Goal: Transaction & Acquisition: Book appointment/travel/reservation

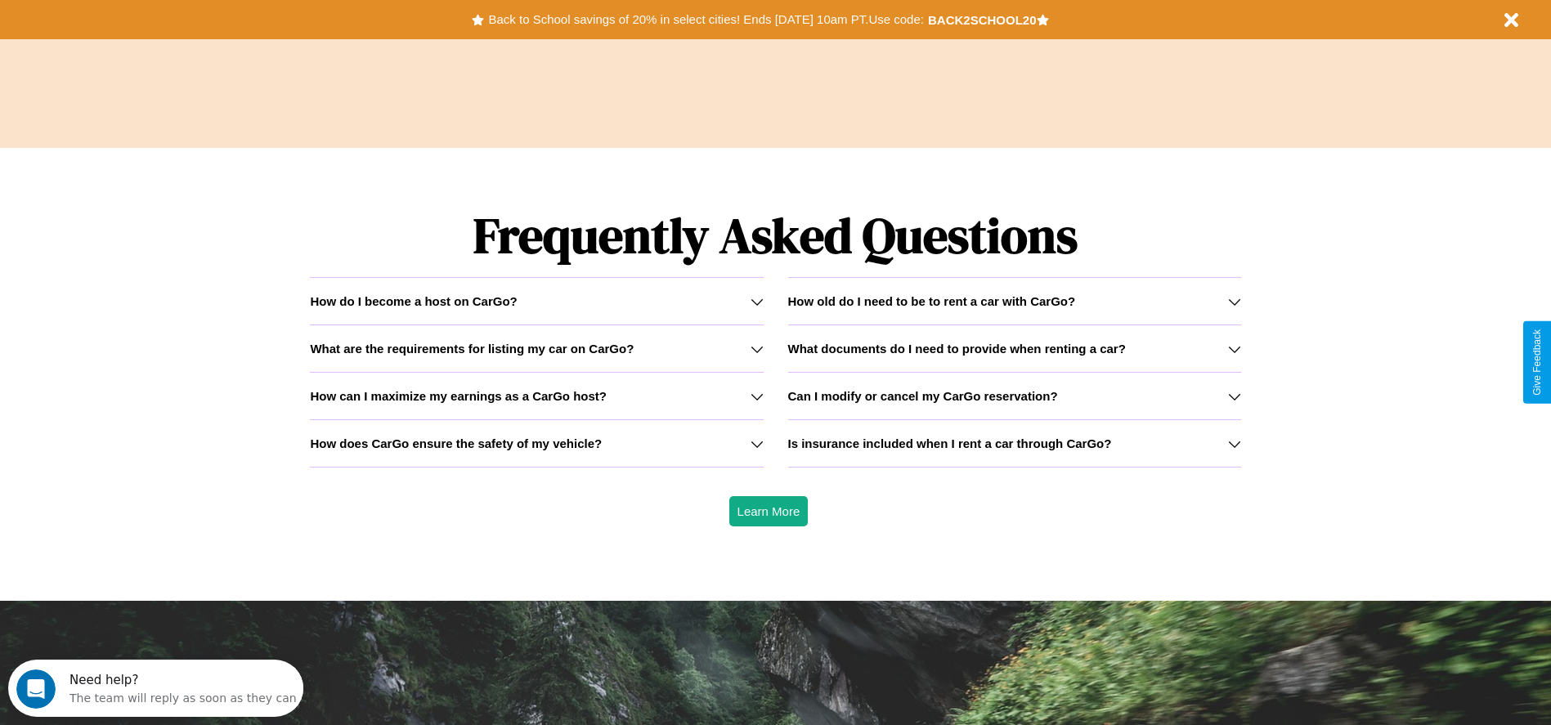
scroll to position [2346, 0]
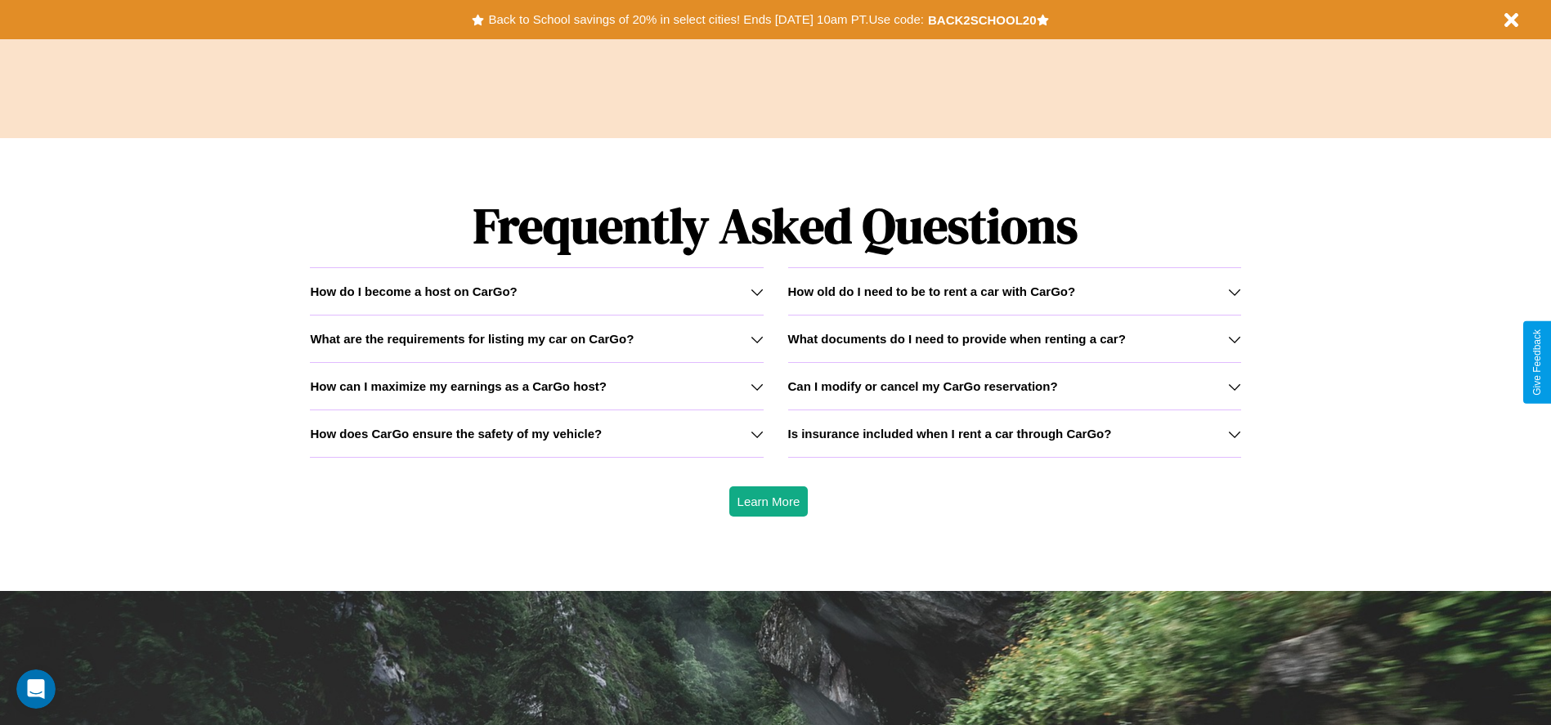
click at [1014, 386] on h3 "Can I modify or cancel my CarGo reservation?" at bounding box center [923, 386] width 270 height 14
click at [1014, 291] on h3 "How old do I need to be to rent a car with CarGo?" at bounding box center [932, 292] width 288 height 14
click at [536, 386] on h3 "How can I maximize my earnings as a CarGo host?" at bounding box center [458, 386] width 297 height 14
click at [756, 339] on icon at bounding box center [757, 339] width 13 height 13
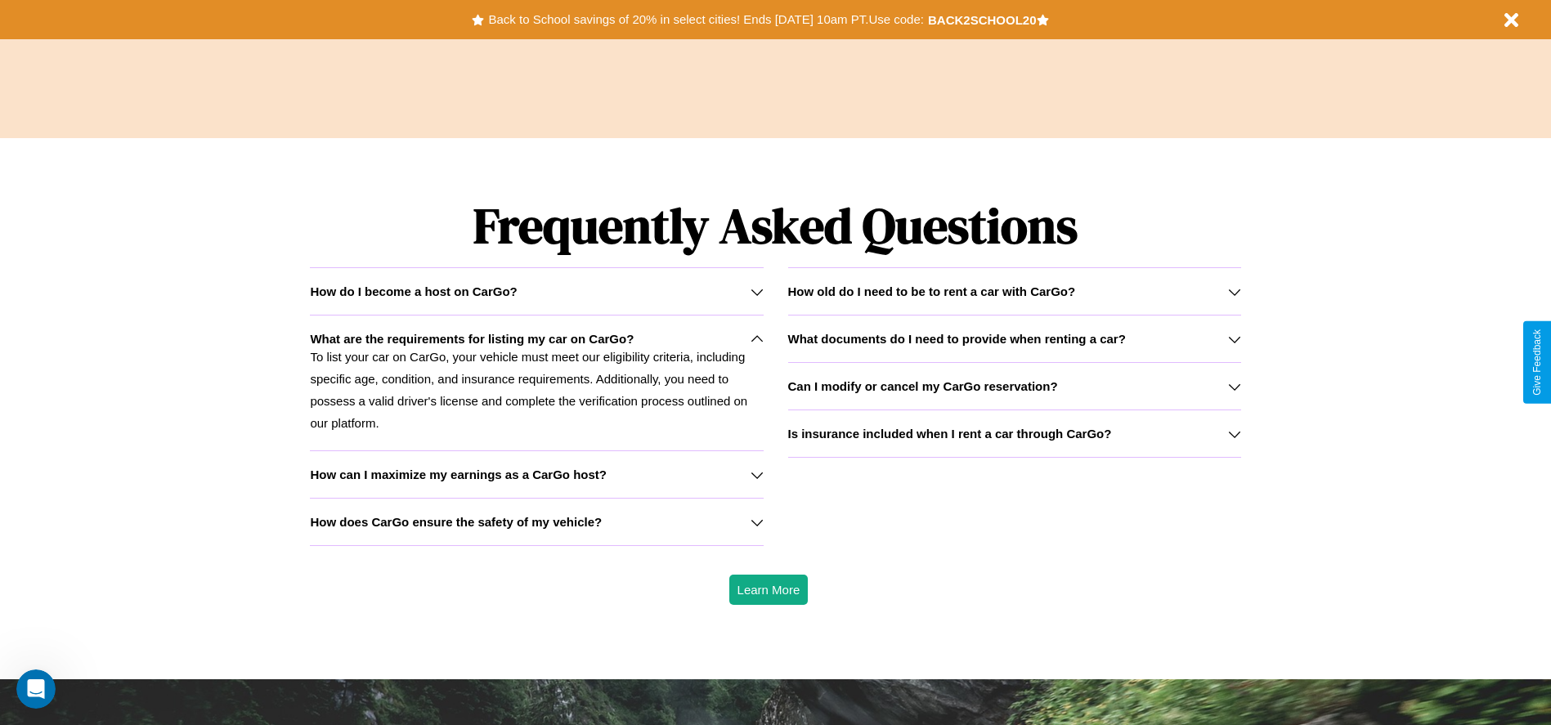
click at [1014, 339] on h3 "What documents do I need to provide when renting a car?" at bounding box center [957, 339] width 338 height 14
click at [756, 291] on icon at bounding box center [757, 291] width 13 height 13
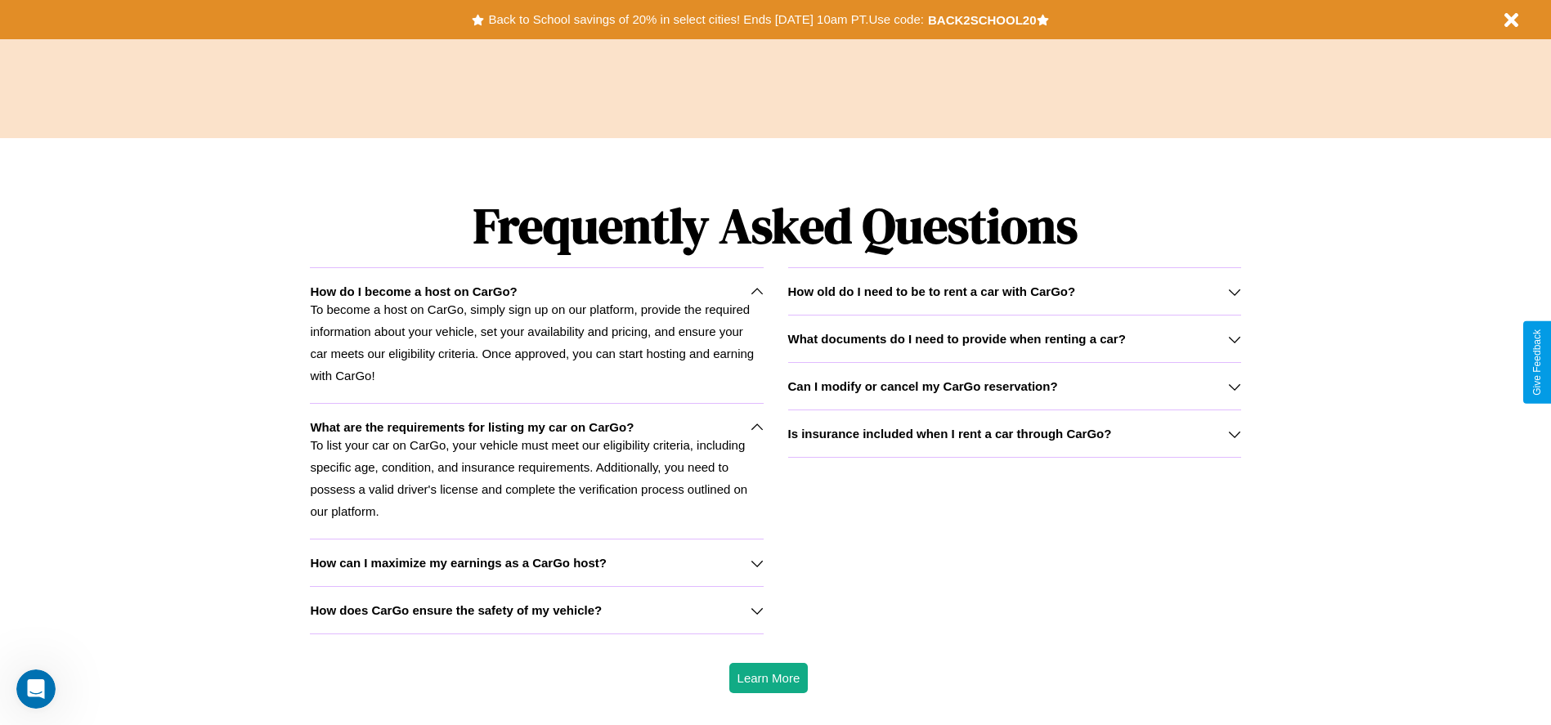
click at [1234, 339] on icon at bounding box center [1234, 339] width 13 height 13
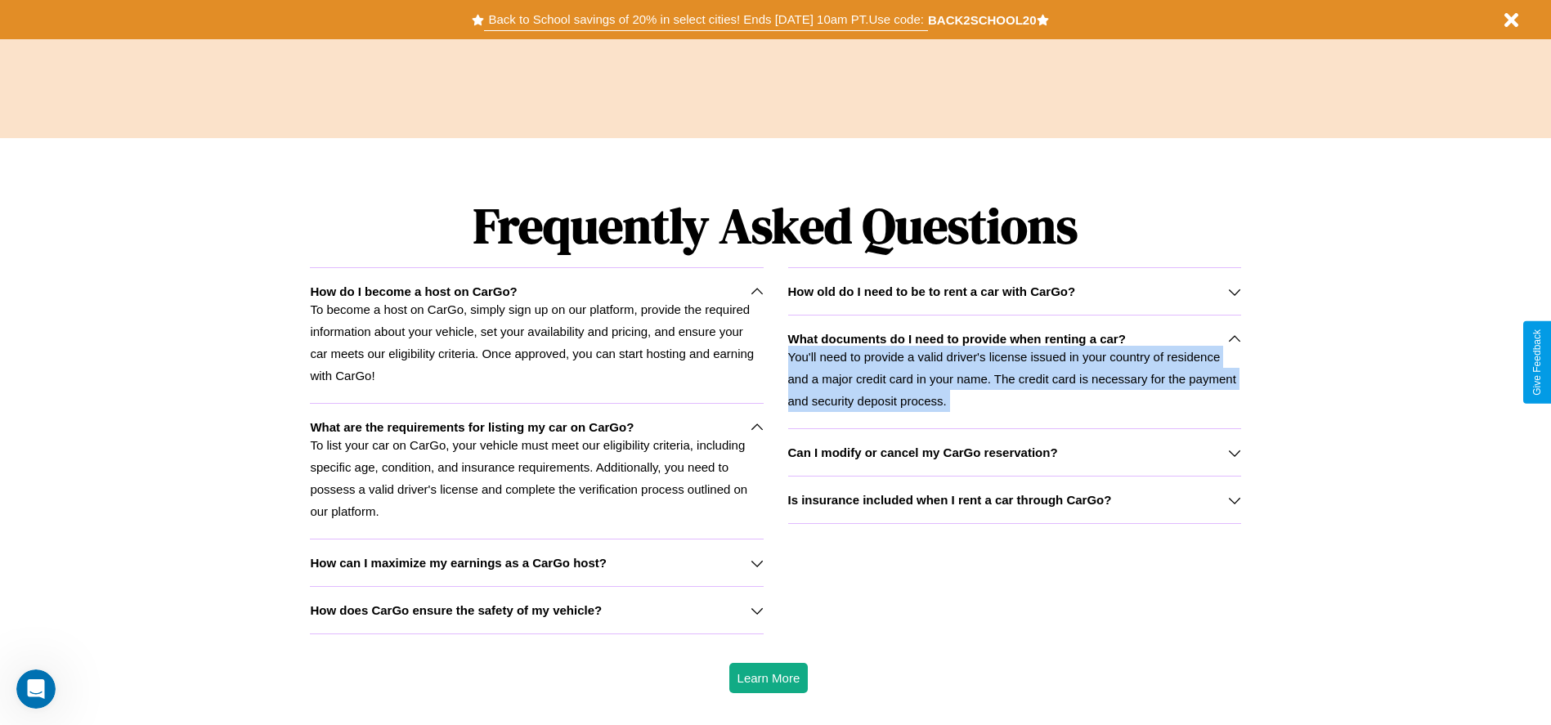
click at [706, 20] on button "Back to School savings of 20% in select cities! Ends 9/1 at 10am PT. Use code:" at bounding box center [705, 19] width 443 height 23
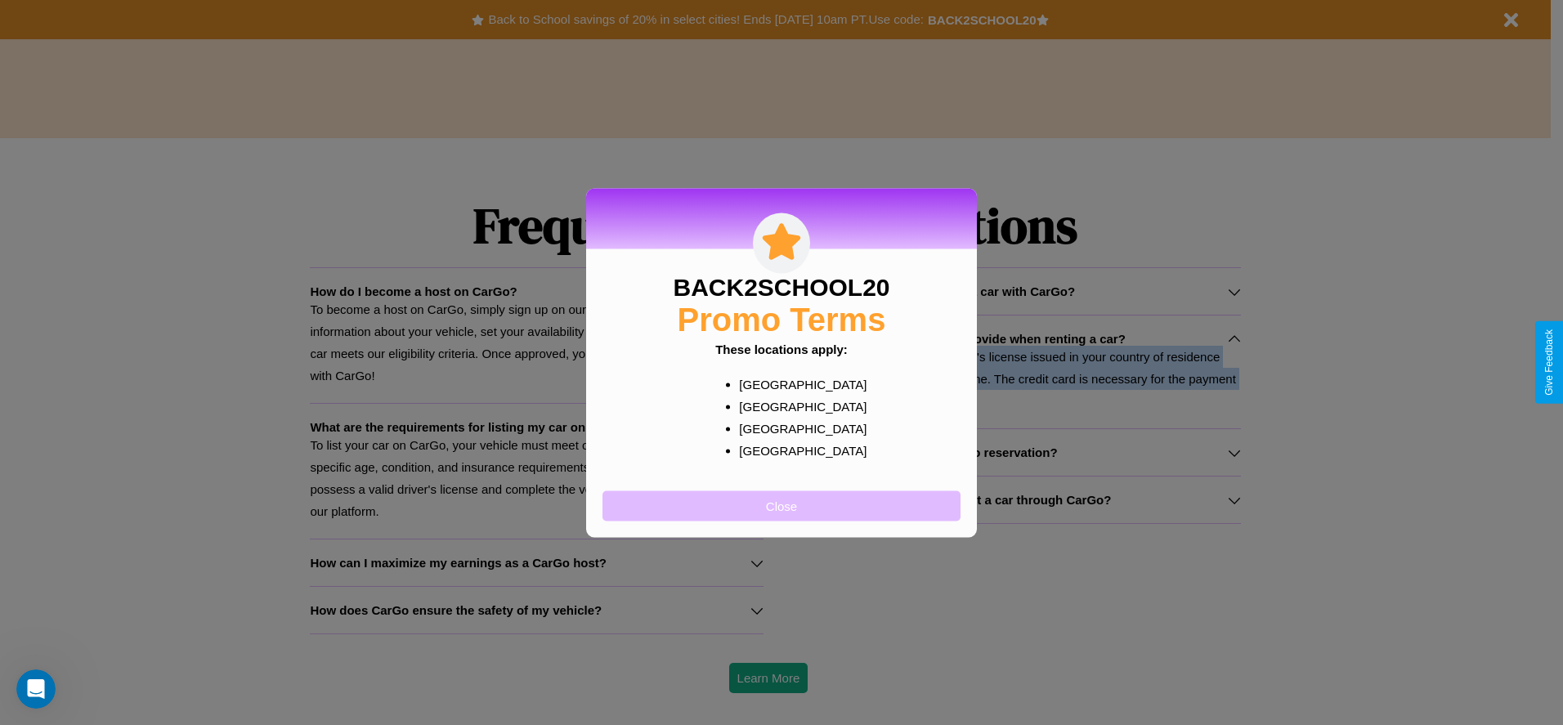
click at [782, 505] on button "Close" at bounding box center [782, 506] width 358 height 30
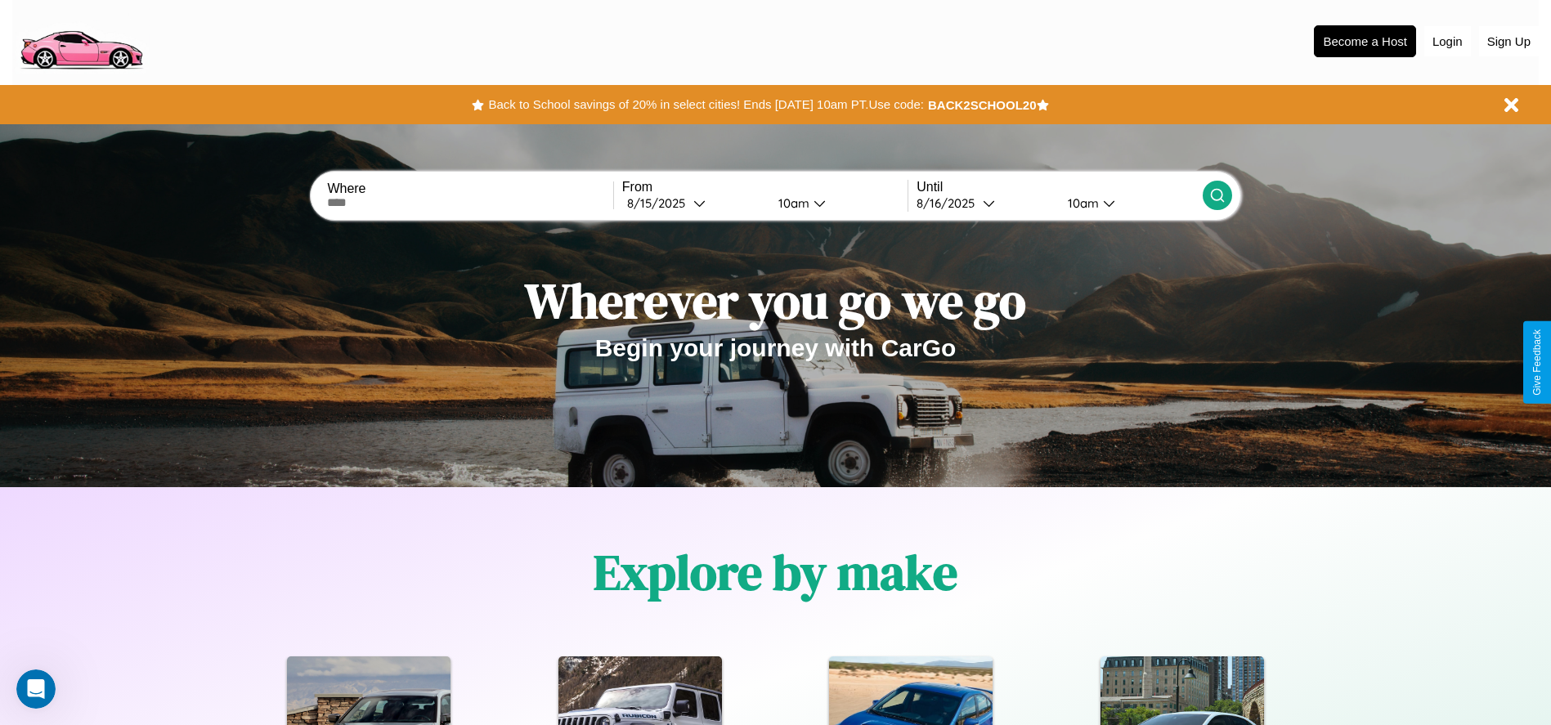
scroll to position [0, 0]
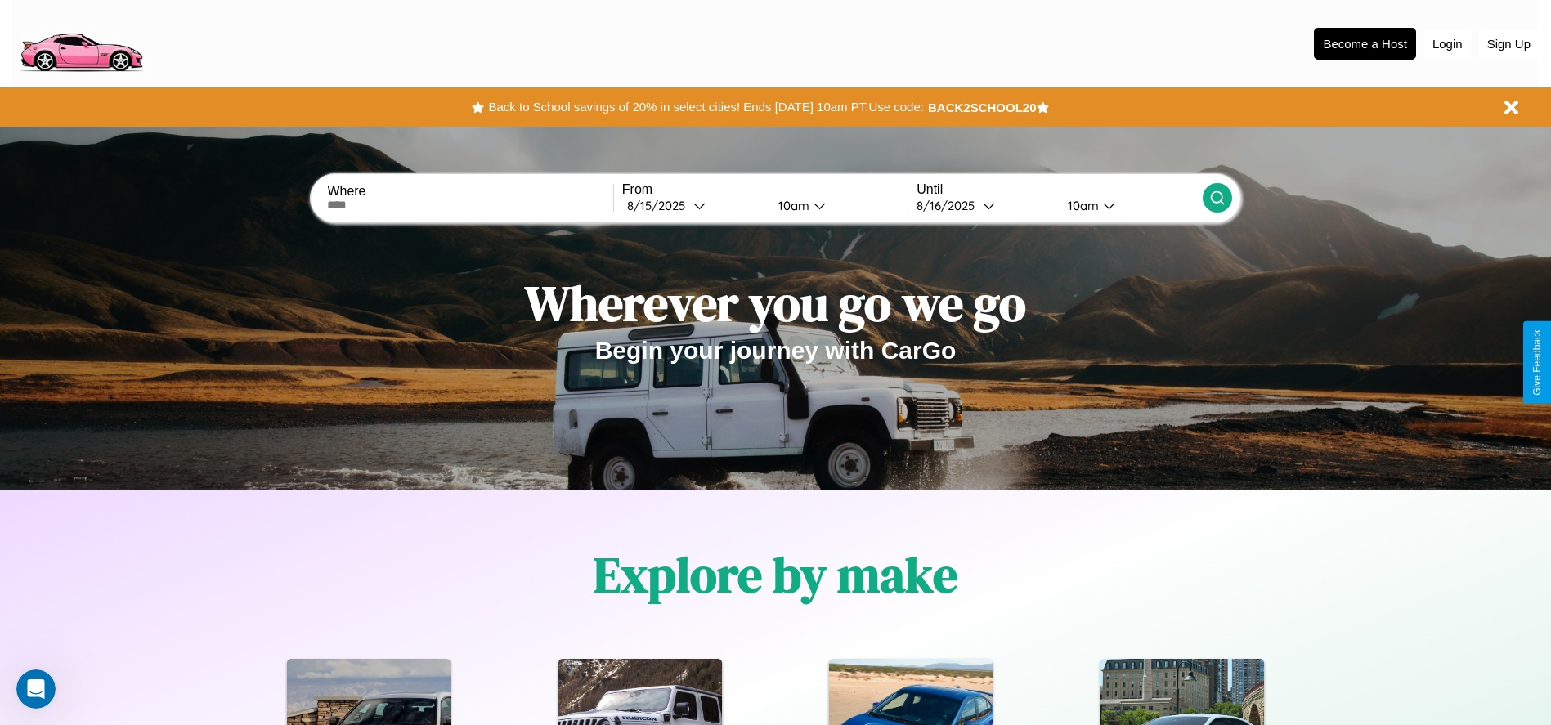
click at [470, 205] on input "text" at bounding box center [469, 205] width 285 height 13
type input "**********"
click at [693, 205] on div "8 / 15 / 2025" at bounding box center [660, 206] width 66 height 16
select select "*"
select select "****"
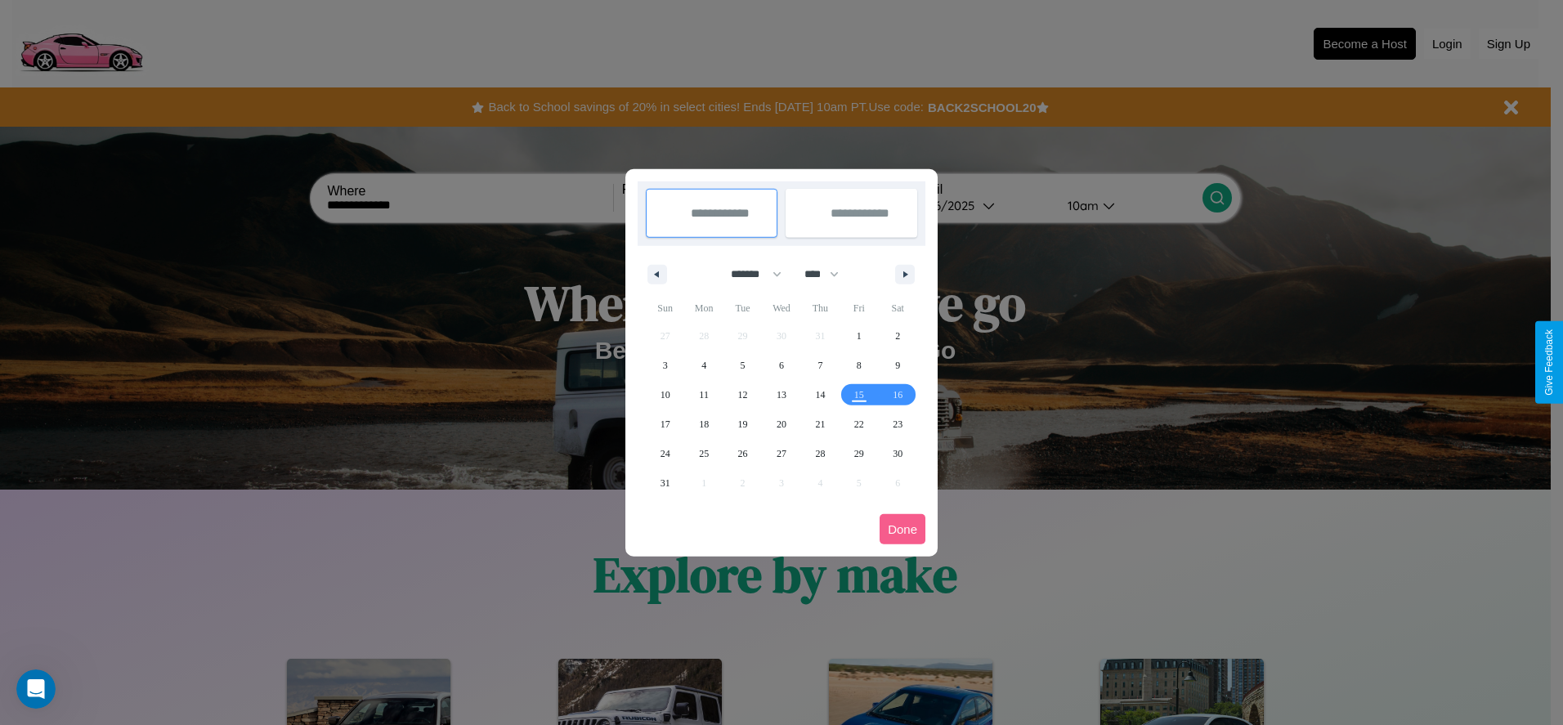
click at [749, 274] on select "******* ******** ***** ***** *** **** **** ****** ********* ******* ******** **…" at bounding box center [754, 274] width 70 height 27
select select "**"
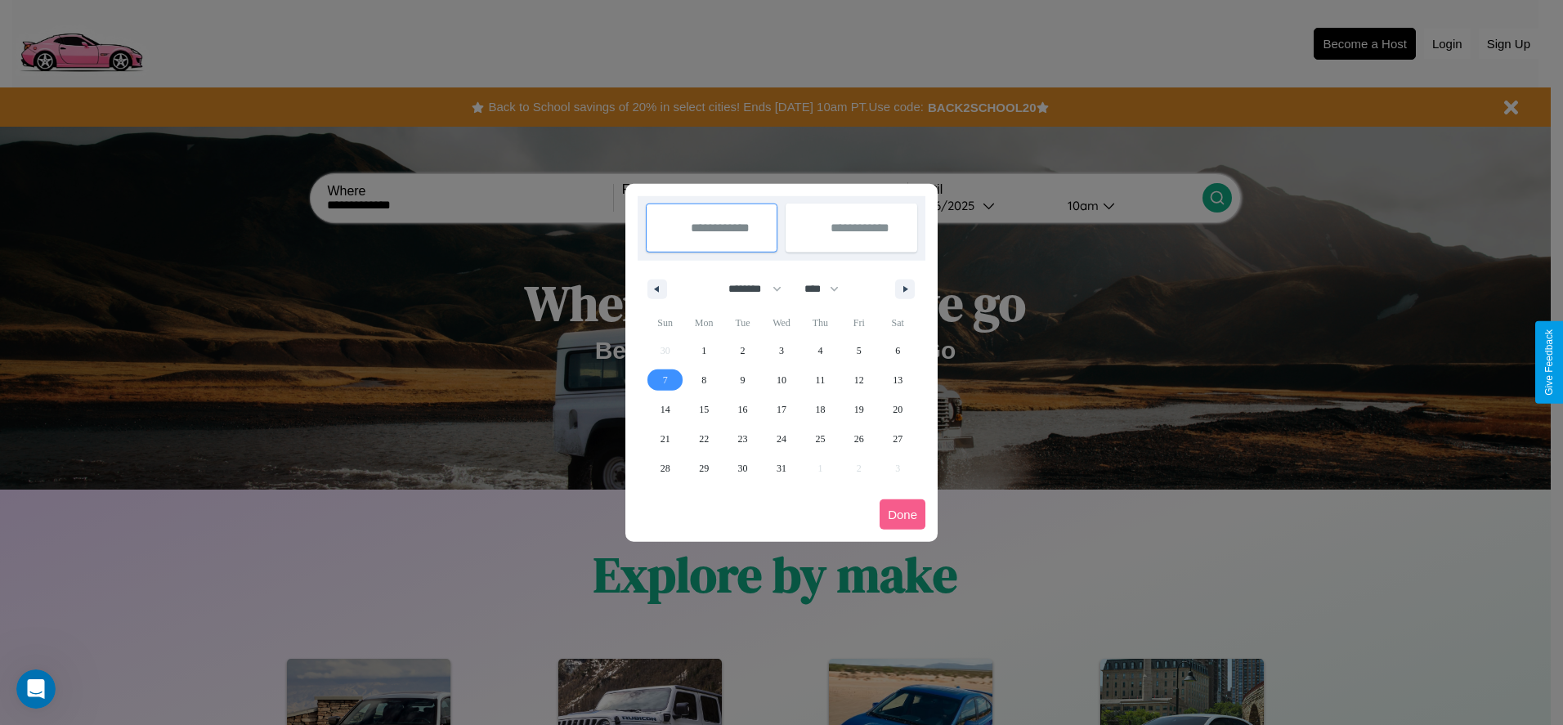
click at [665, 379] on span "7" at bounding box center [665, 379] width 5 height 29
type input "**********"
click at [781, 379] on span "10" at bounding box center [782, 379] width 10 height 29
type input "**********"
click at [903, 514] on button "Done" at bounding box center [903, 515] width 46 height 30
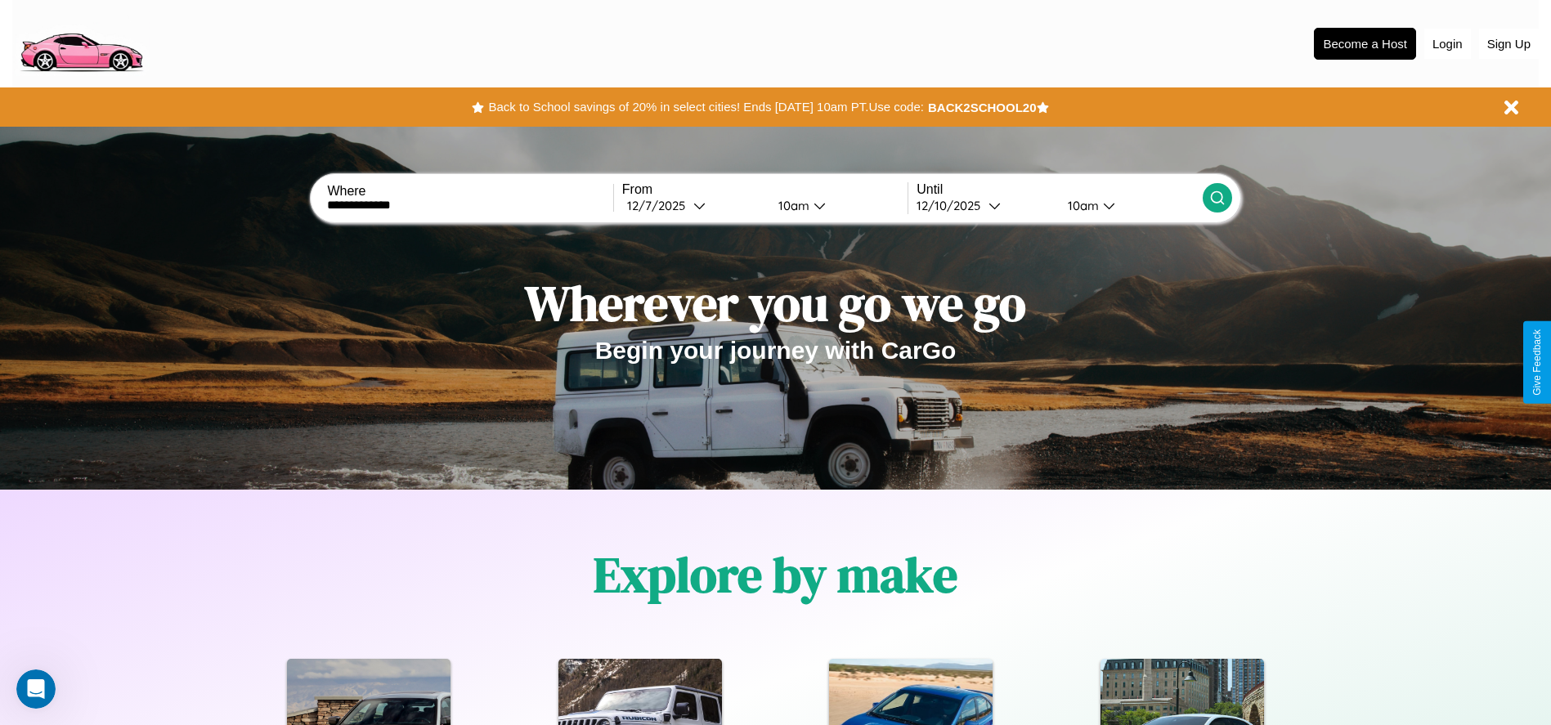
click at [791, 205] on div "10am" at bounding box center [791, 206] width 43 height 16
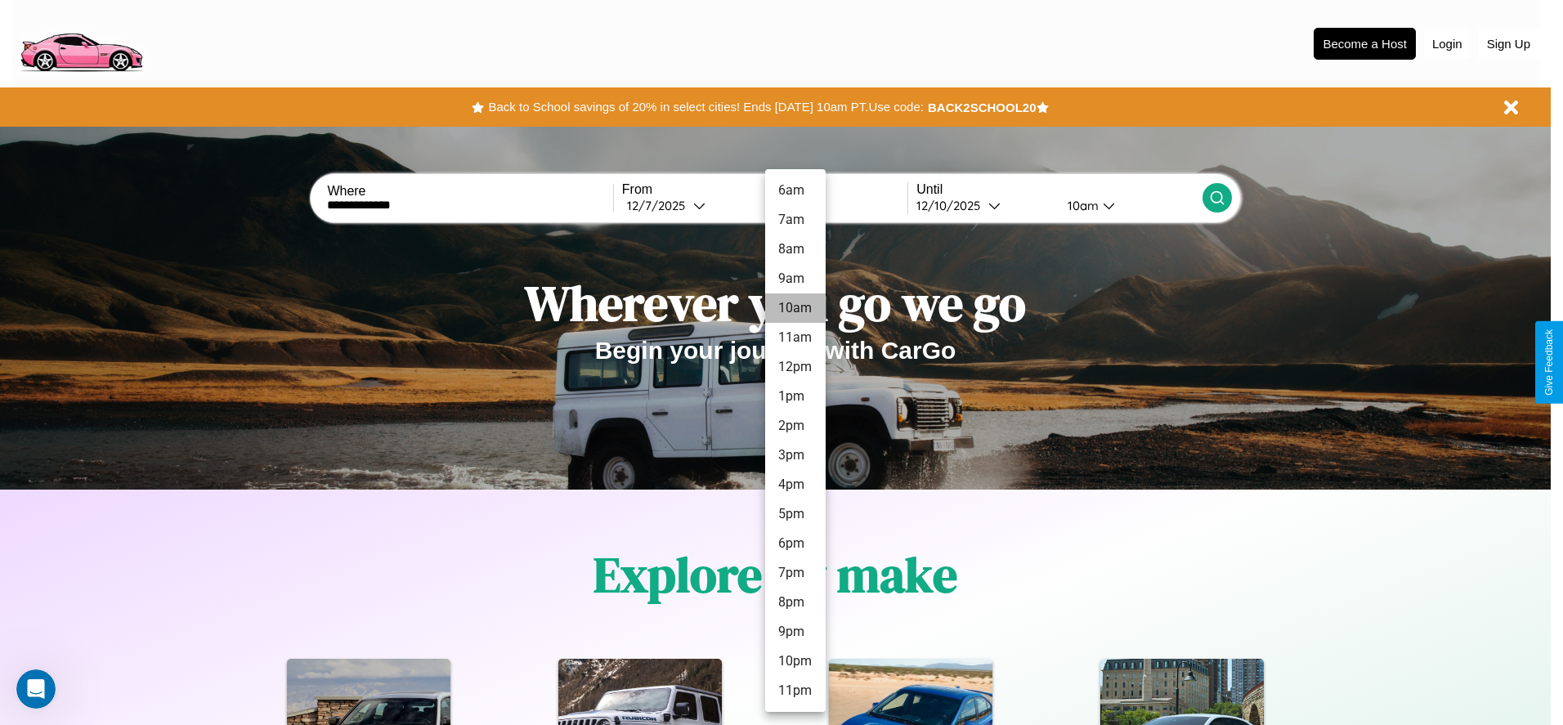
click at [795, 308] on li "10am" at bounding box center [795, 308] width 61 height 29
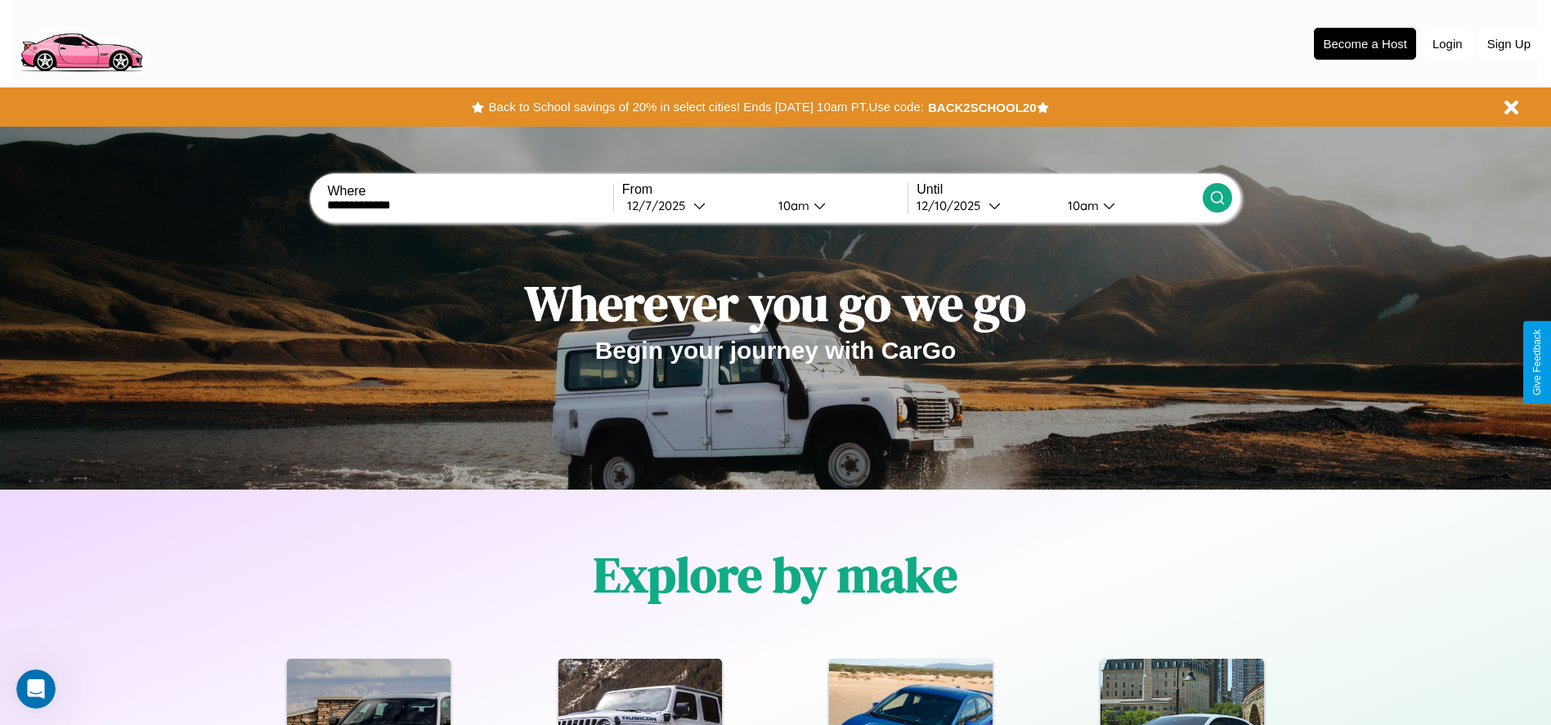
click at [1217, 198] on icon at bounding box center [1217, 198] width 16 height 16
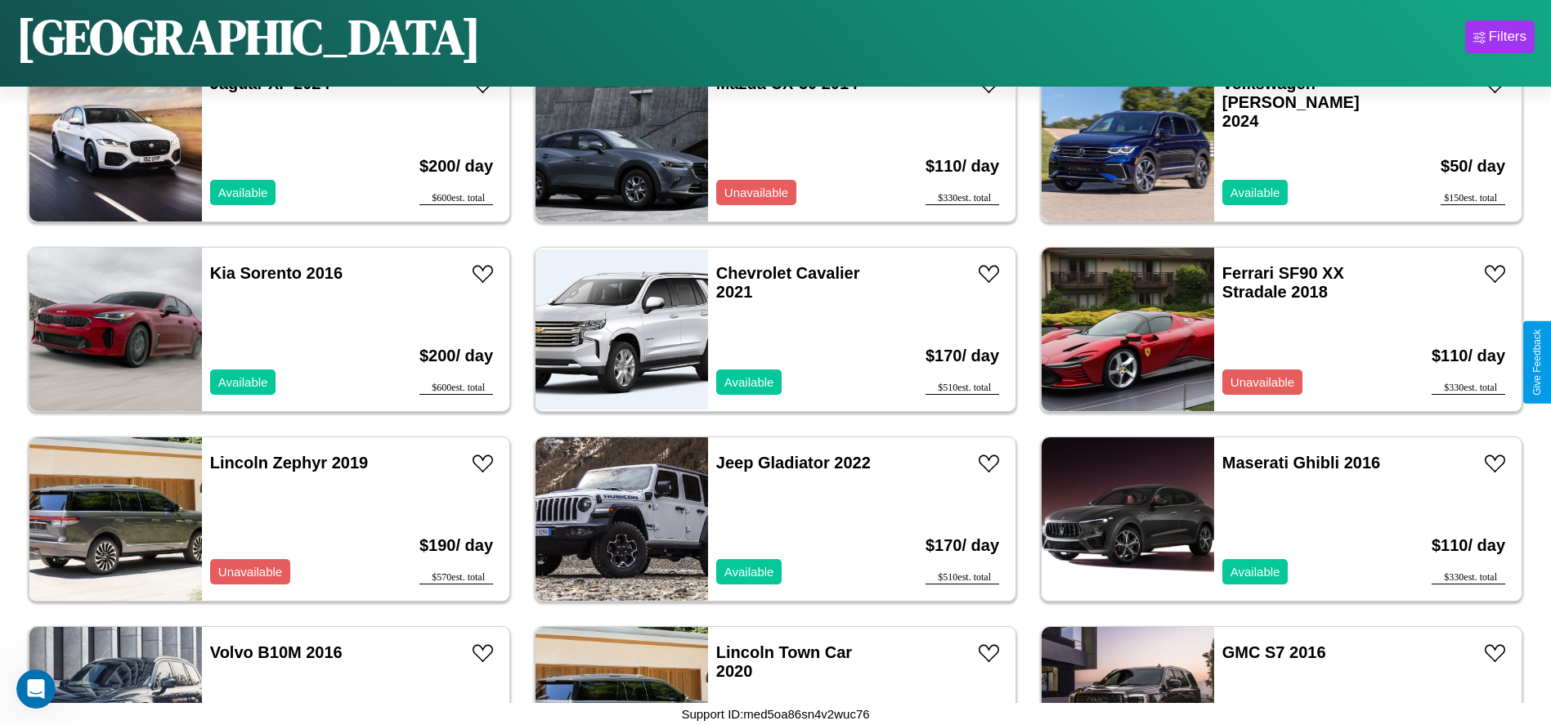
scroll to position [1510, 0]
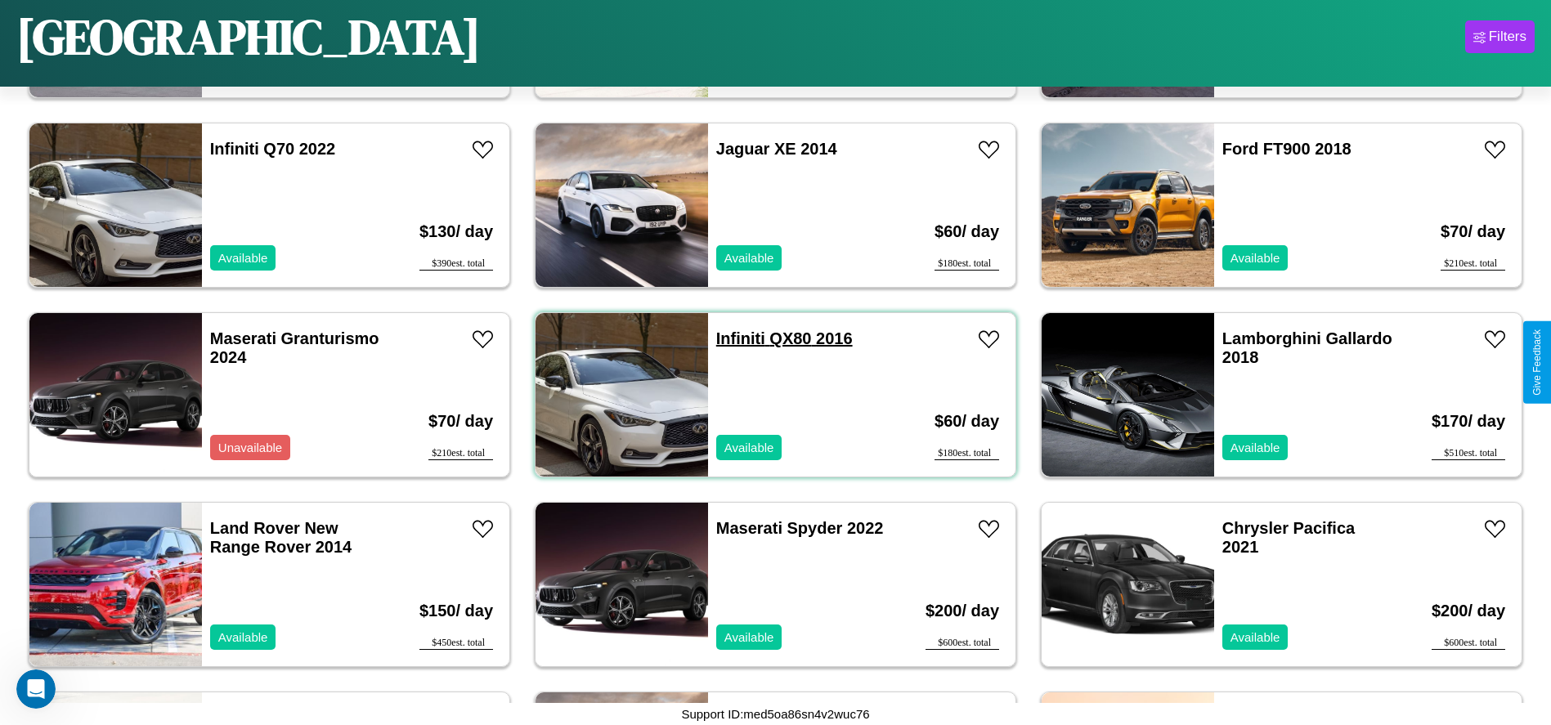
click at [734, 339] on link "Infiniti QX80 2016" at bounding box center [784, 339] width 137 height 18
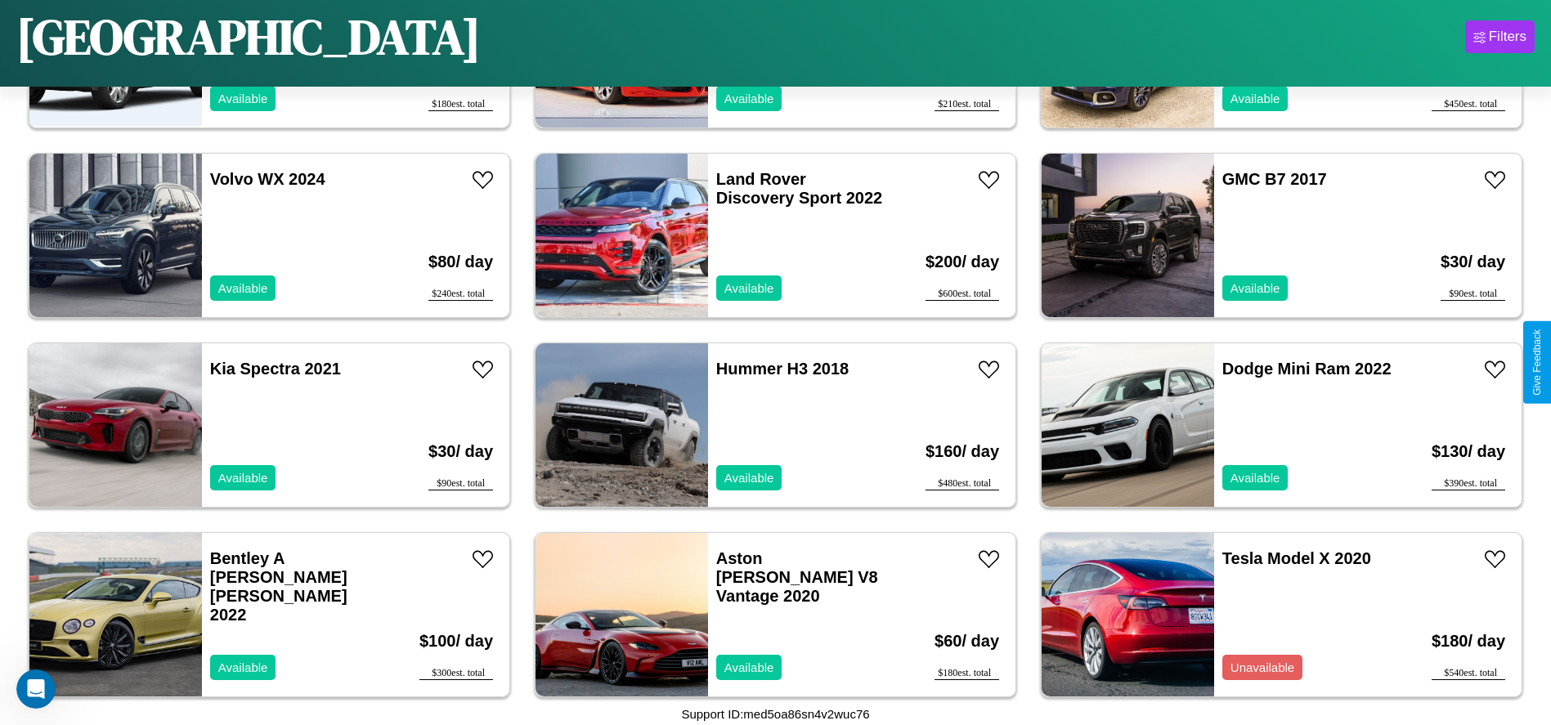
scroll to position [2648, 0]
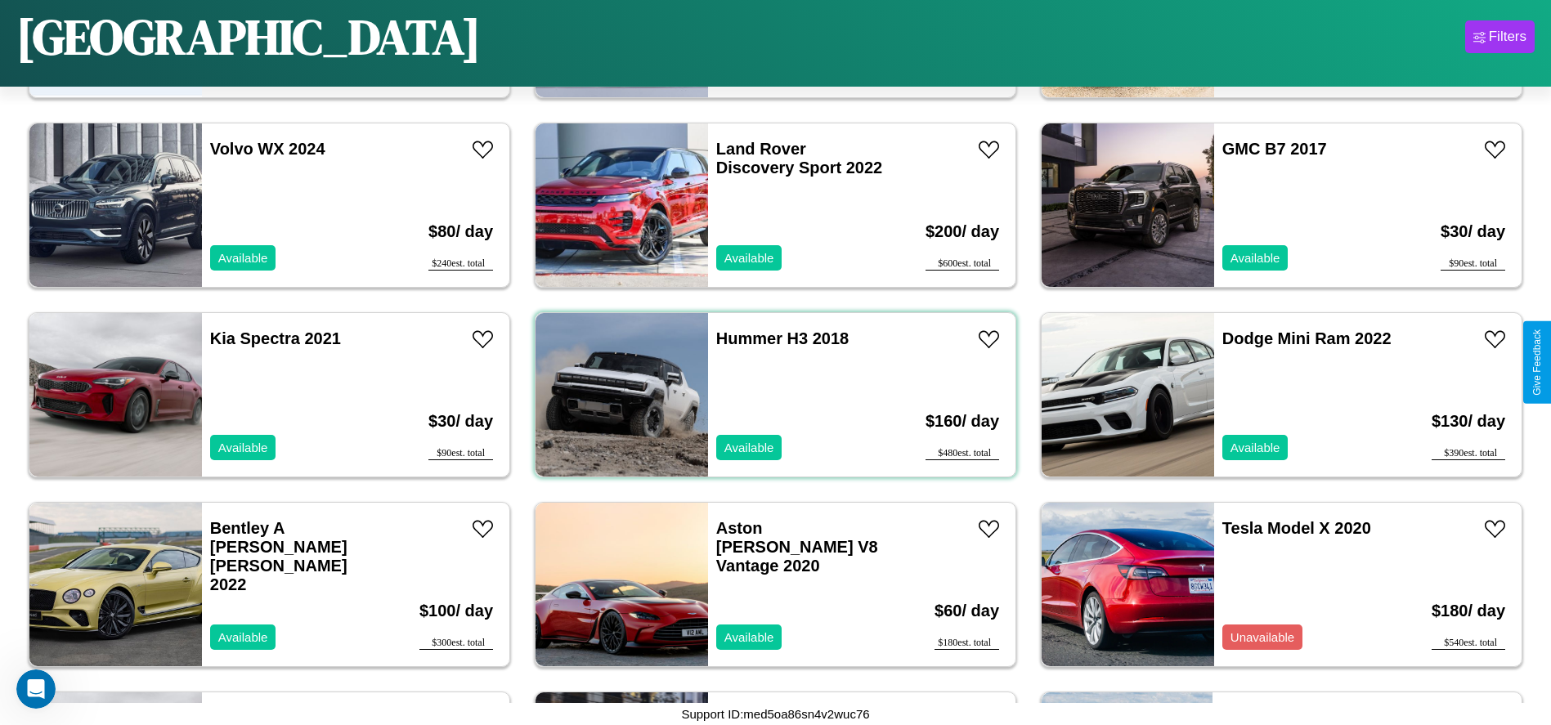
click at [769, 395] on div "Hummer H3 2018 Available" at bounding box center [802, 395] width 189 height 164
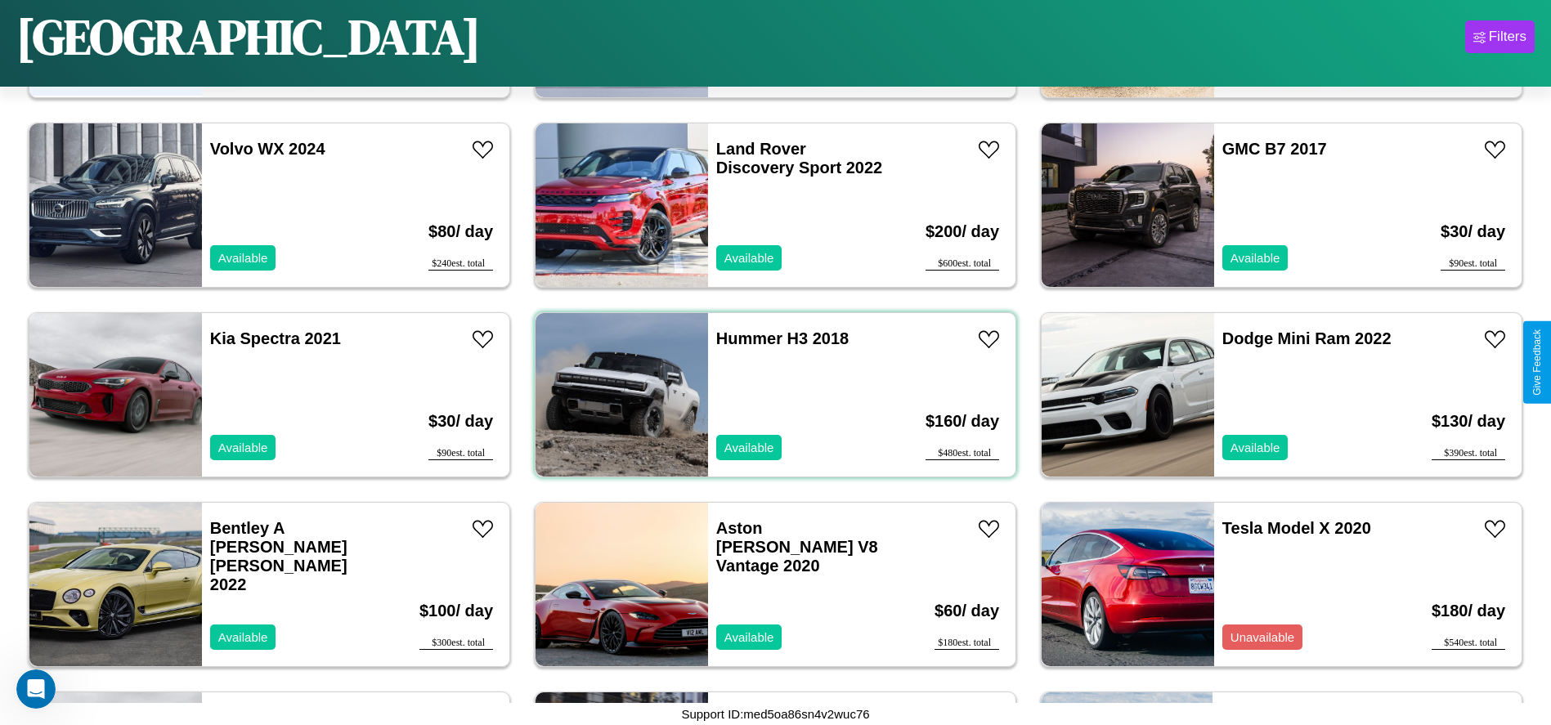
click at [769, 395] on div "Hummer H3 2018 Available" at bounding box center [802, 395] width 189 height 164
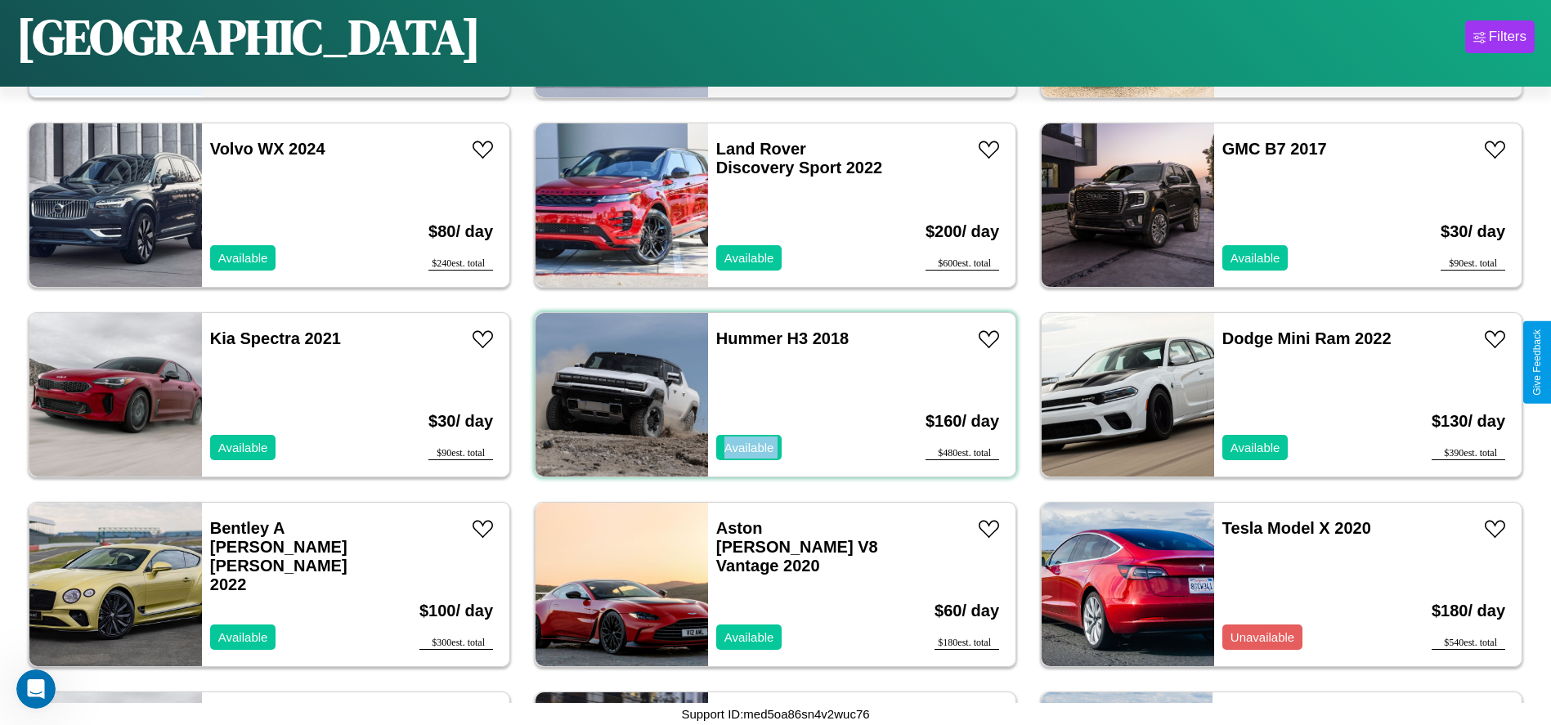
click at [769, 395] on div "Hummer H3 2018 Available" at bounding box center [802, 395] width 189 height 164
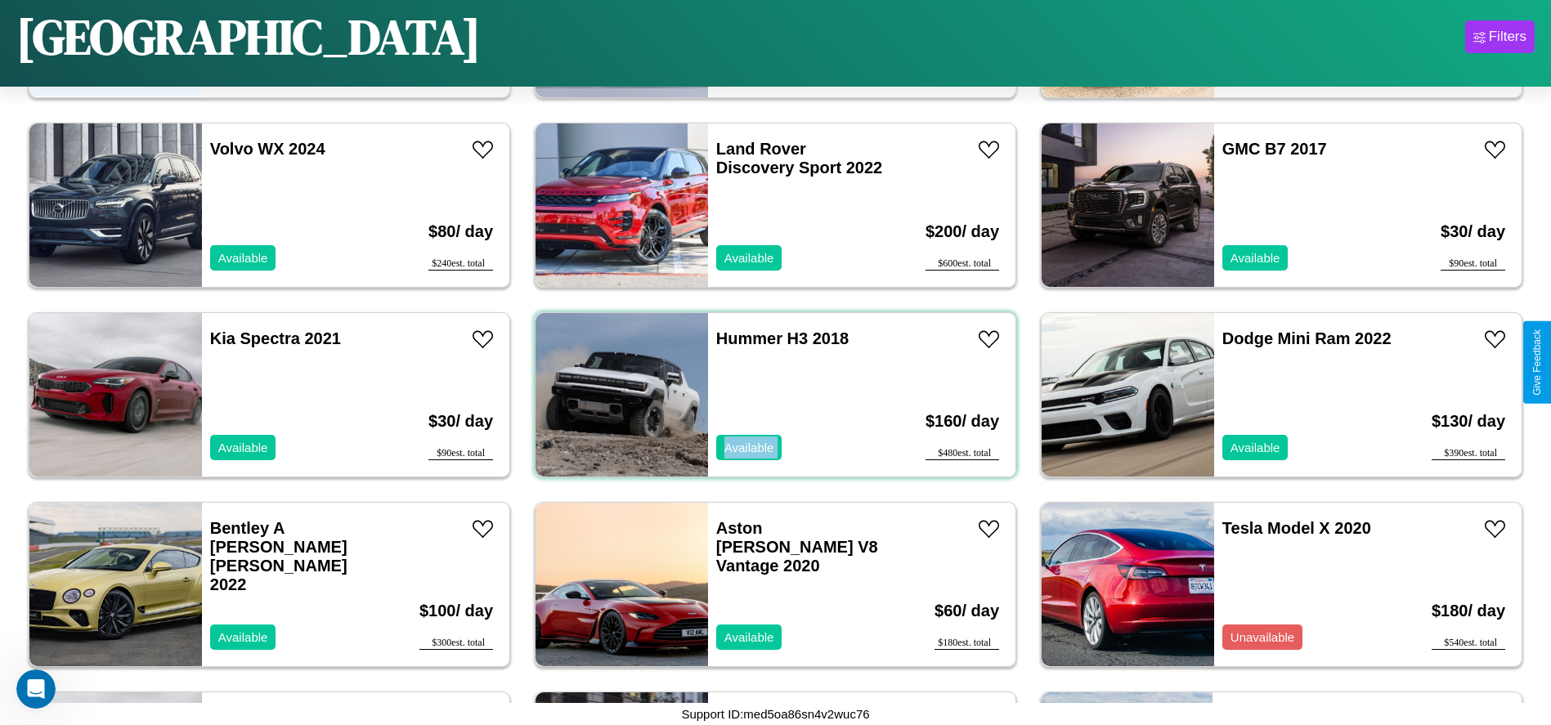
click at [769, 395] on div "Hummer H3 2018 Available" at bounding box center [802, 395] width 189 height 164
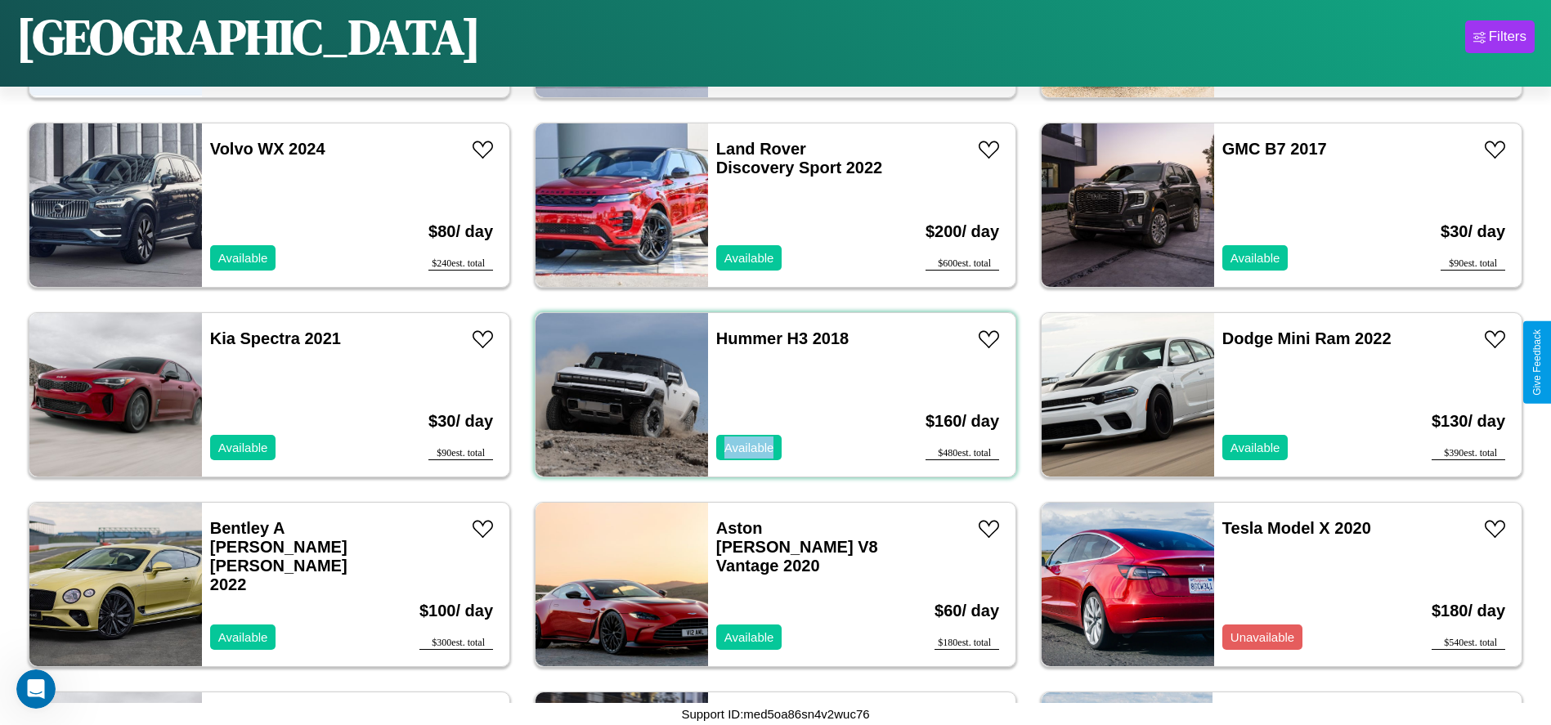
click at [769, 395] on div "Hummer H3 2018 Available" at bounding box center [802, 395] width 189 height 164
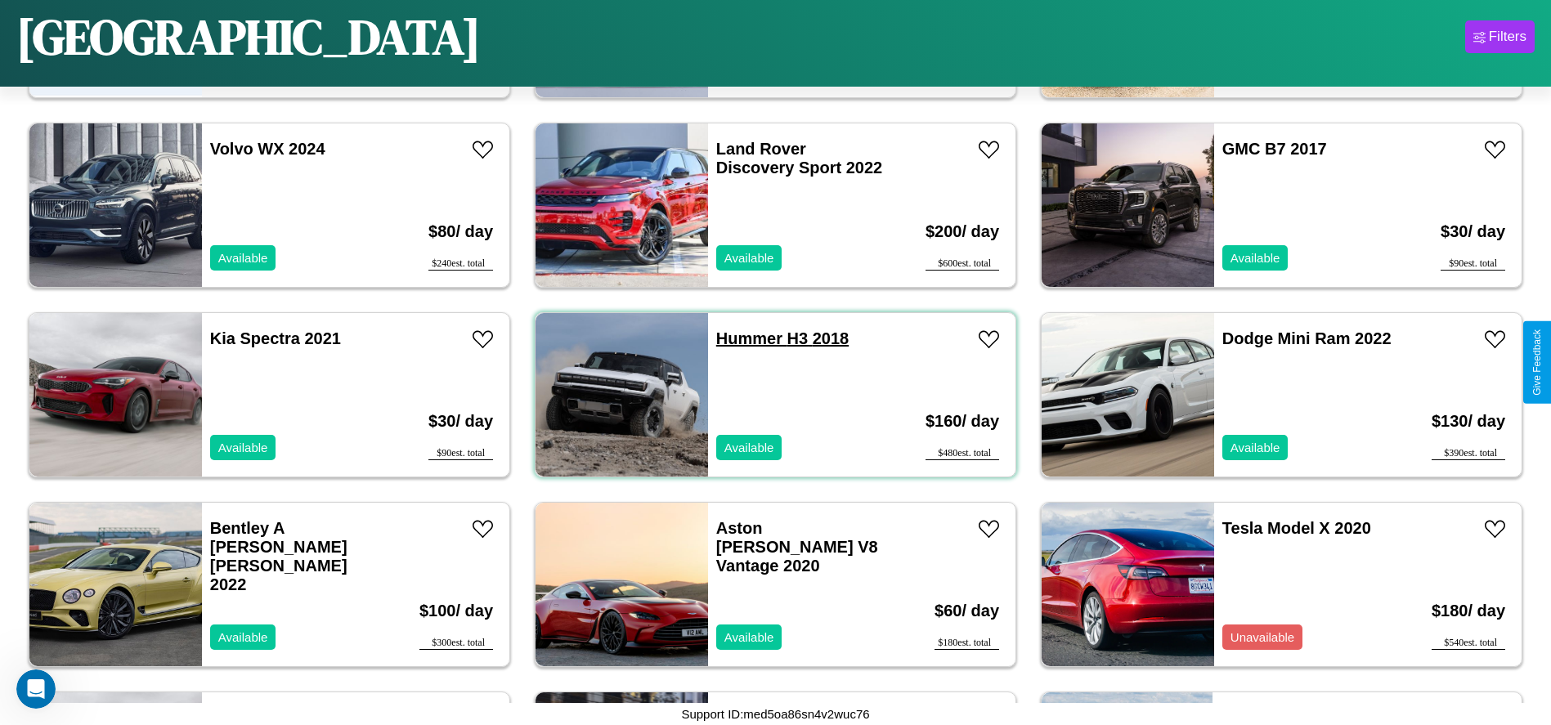
click at [743, 339] on link "Hummer H3 2018" at bounding box center [782, 339] width 132 height 18
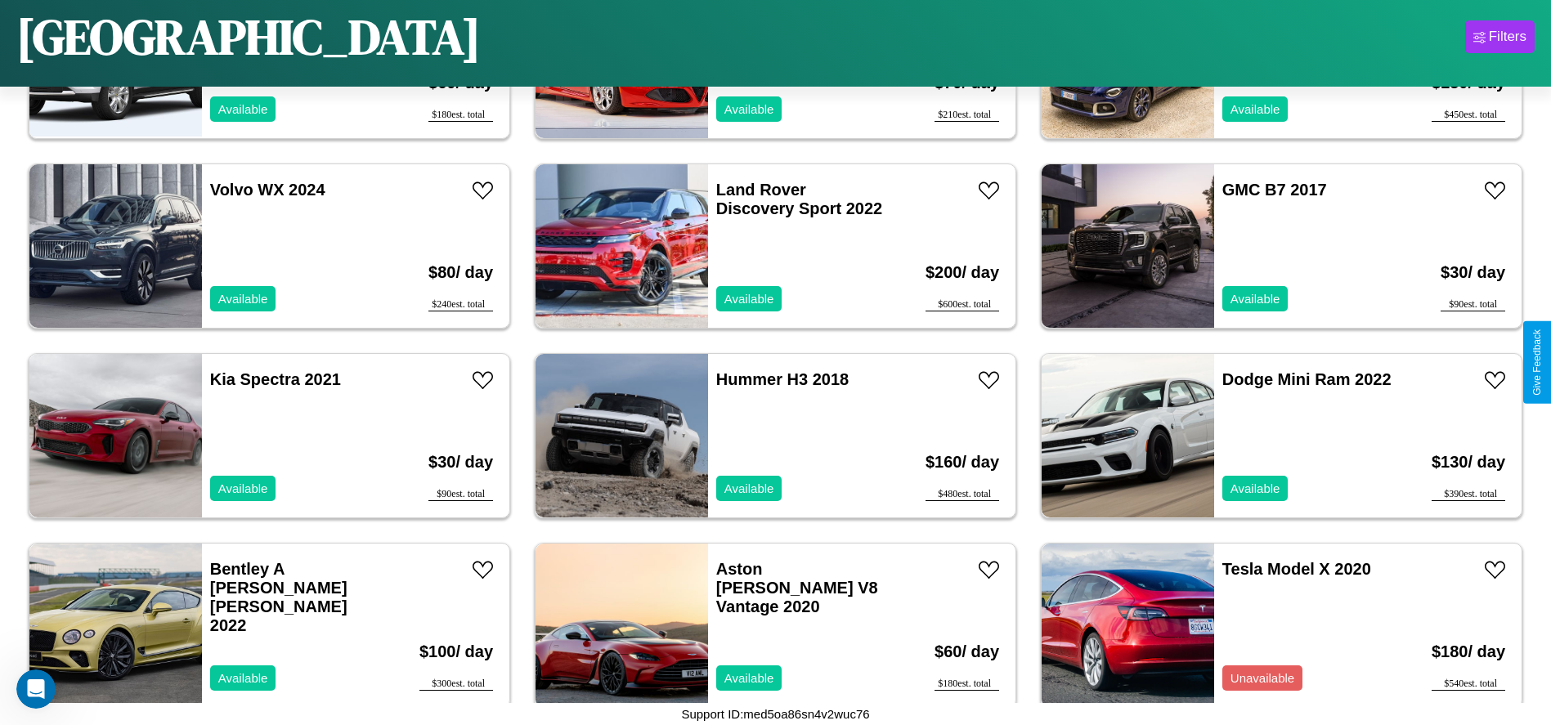
scroll to position [79, 0]
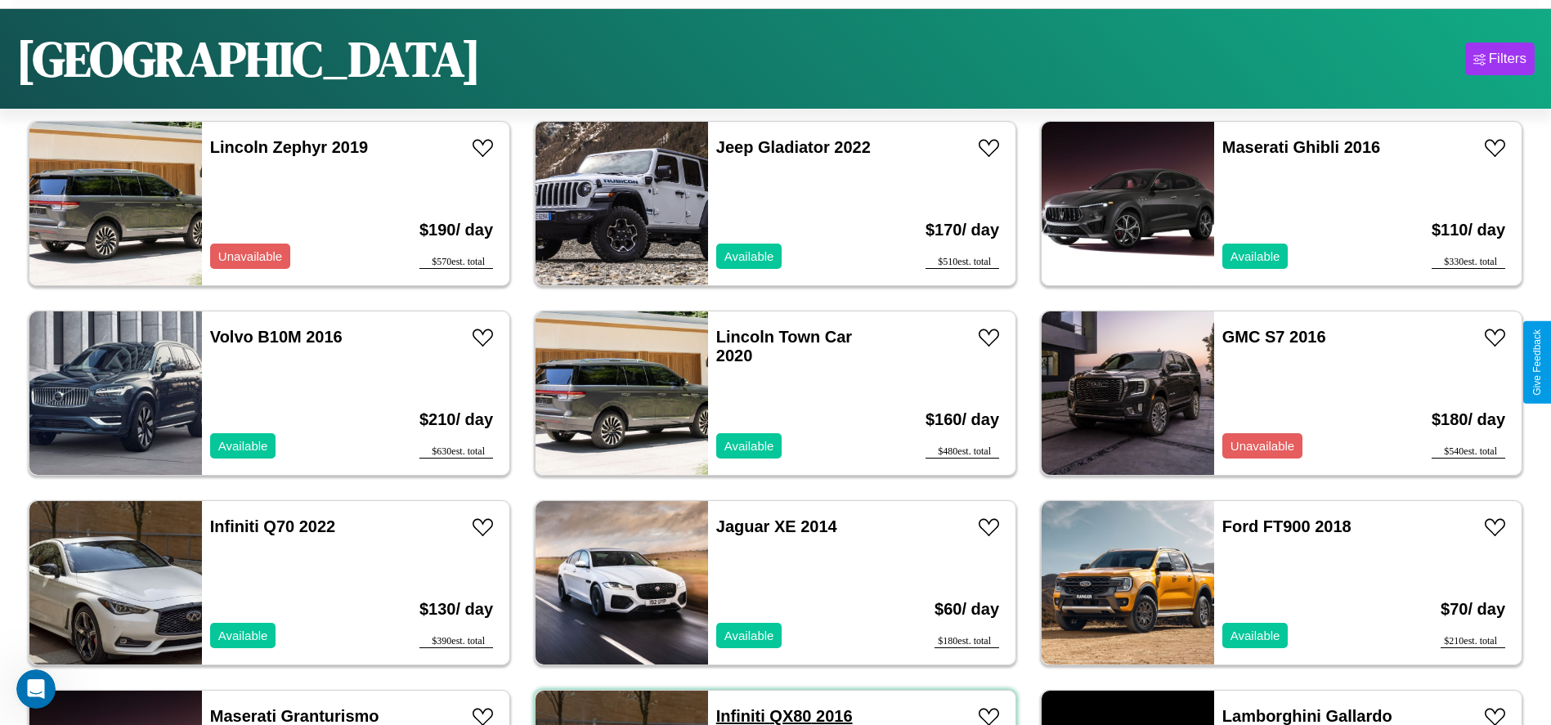
click at [734, 715] on link "Infiniti QX80 2016" at bounding box center [784, 716] width 137 height 18
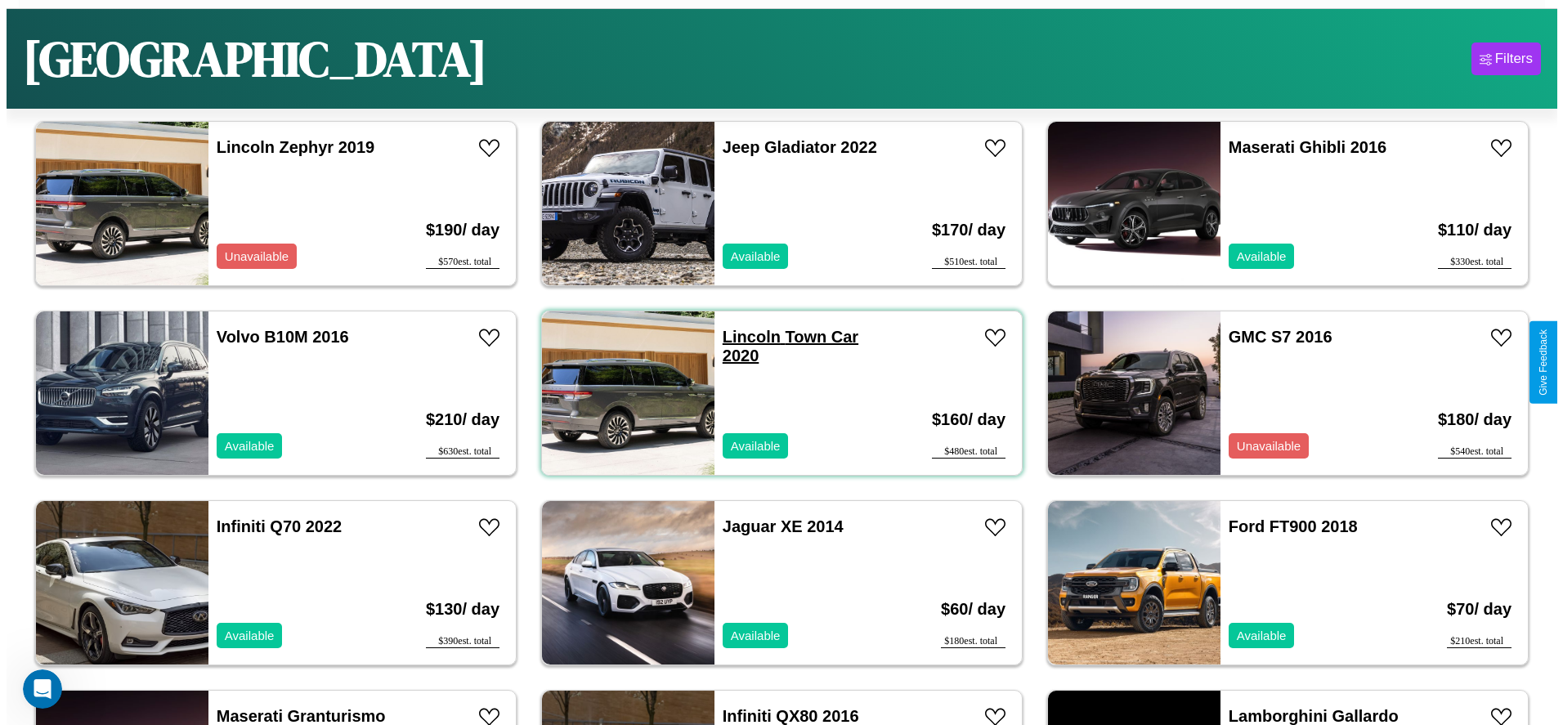
scroll to position [0, 0]
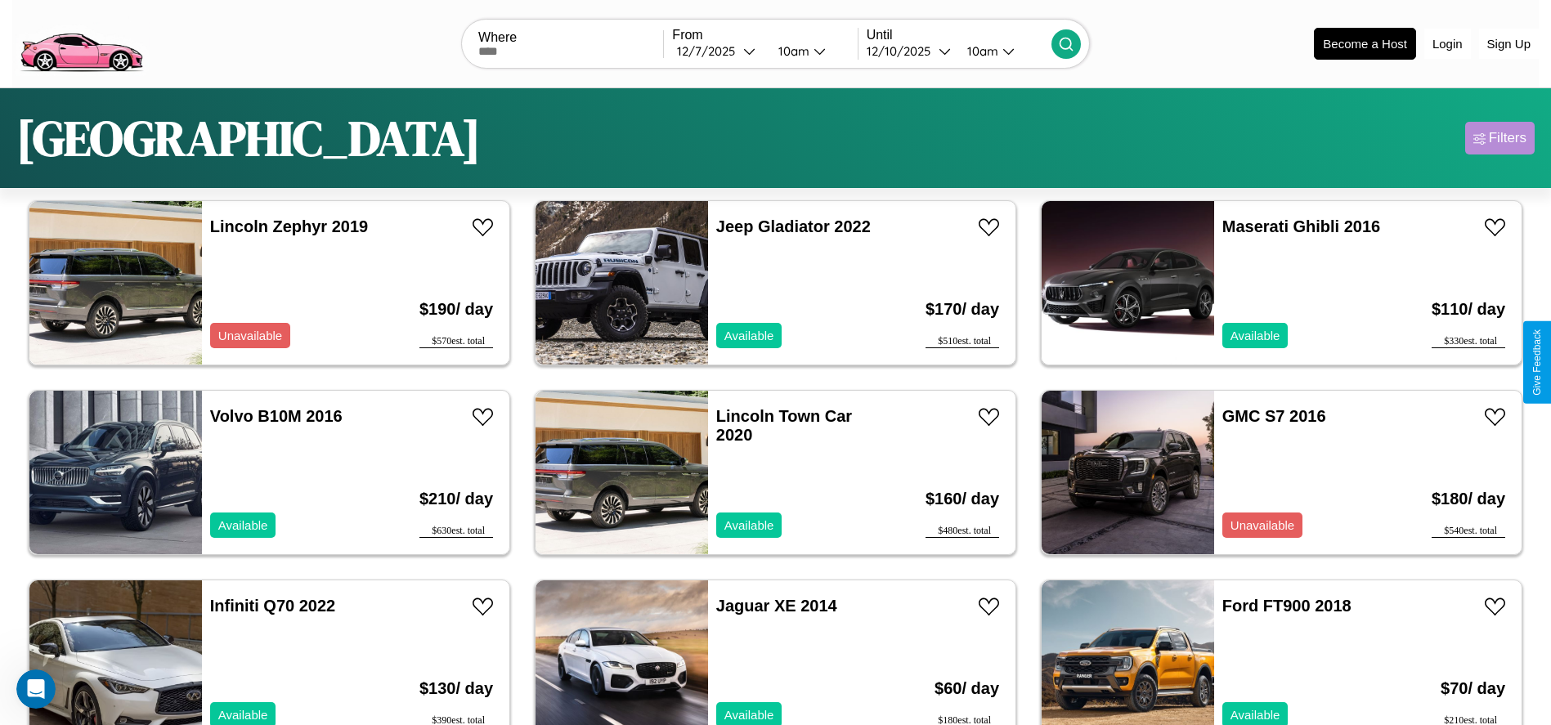
click at [1500, 138] on div "Filters" at bounding box center [1508, 138] width 38 height 16
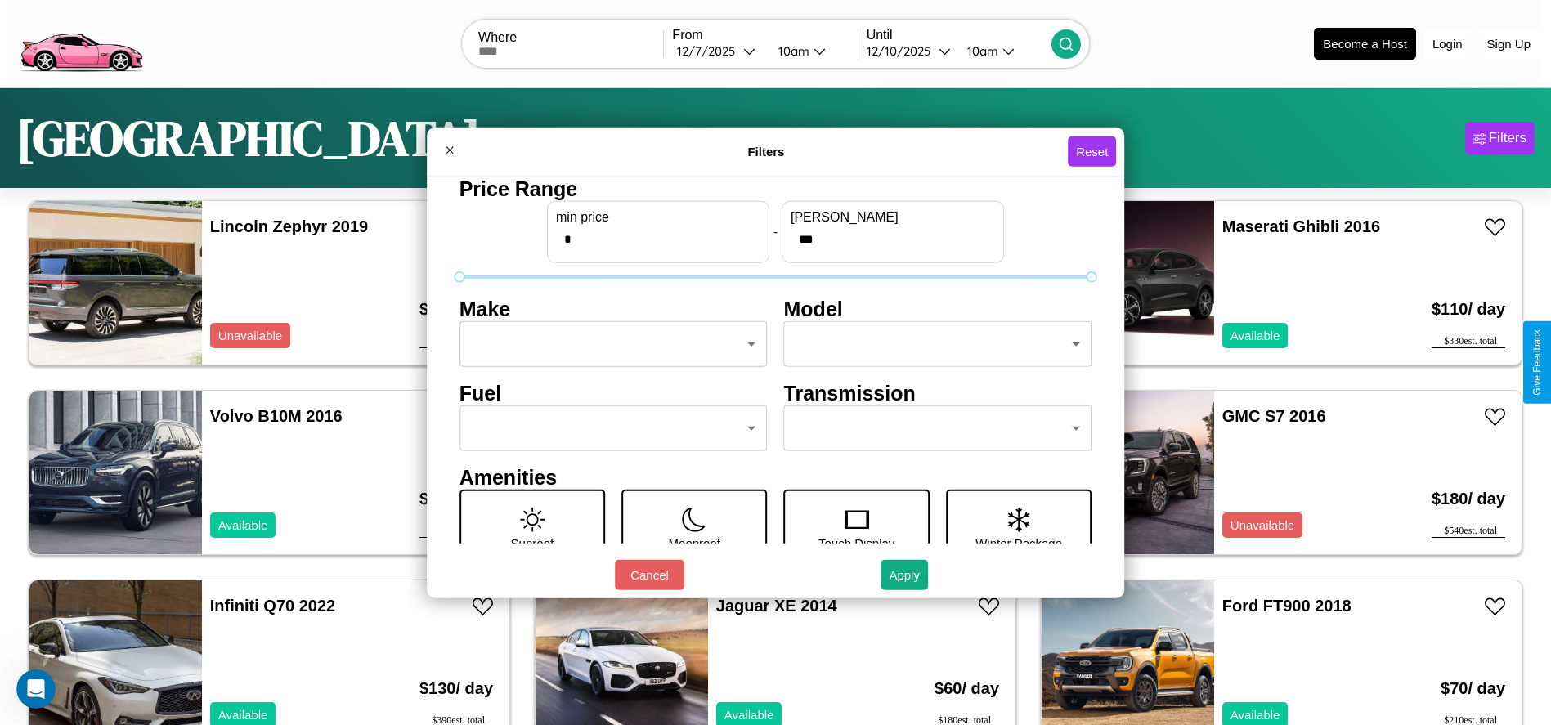
click at [608, 344] on body "CarGo Where From 12 / 7 / 2025 10am Until 12 / 10 / 2025 10am Become a Host Log…" at bounding box center [775, 413] width 1551 height 827
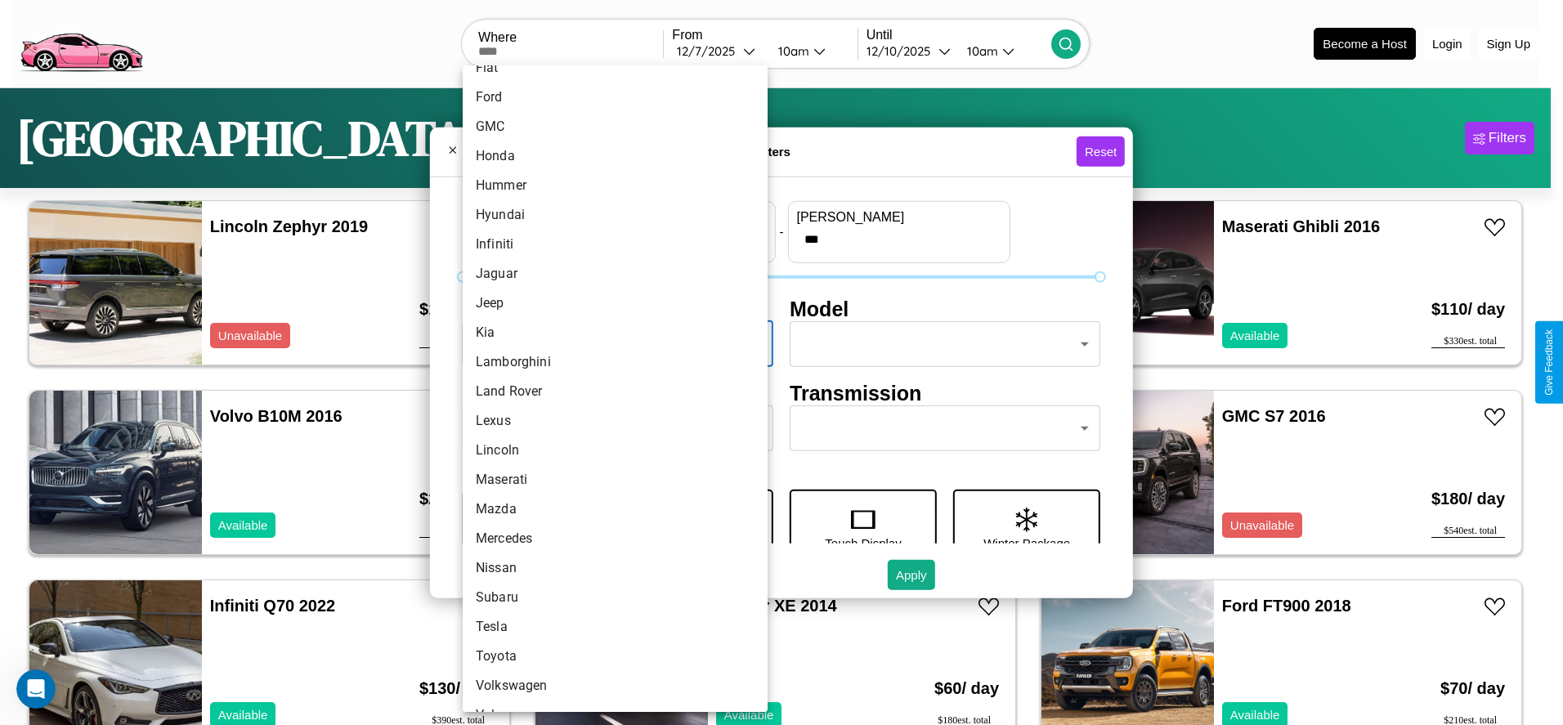
scroll to position [426, 0]
click at [609, 514] on li "Mercedes" at bounding box center [615, 514] width 305 height 29
type input "********"
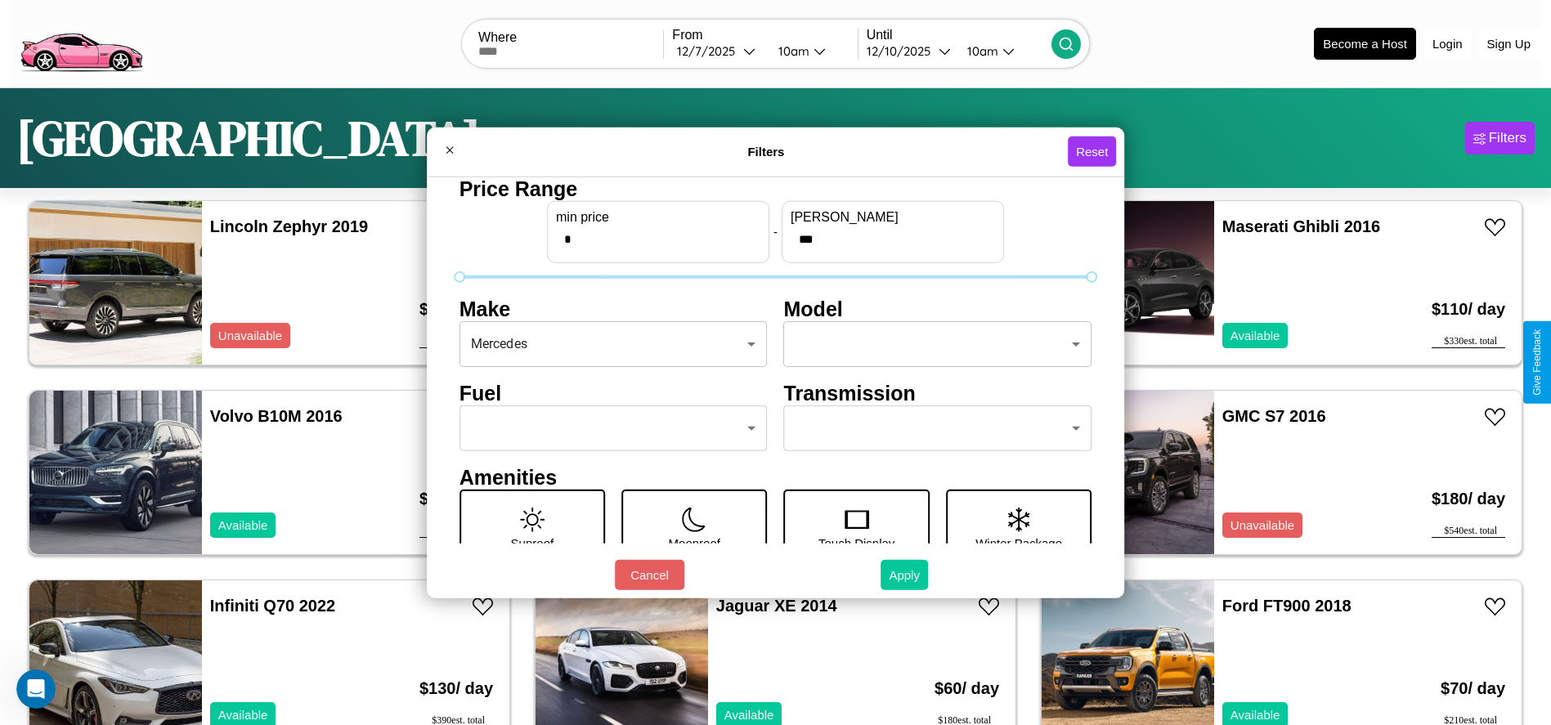
click at [905, 575] on button "Apply" at bounding box center [904, 575] width 47 height 30
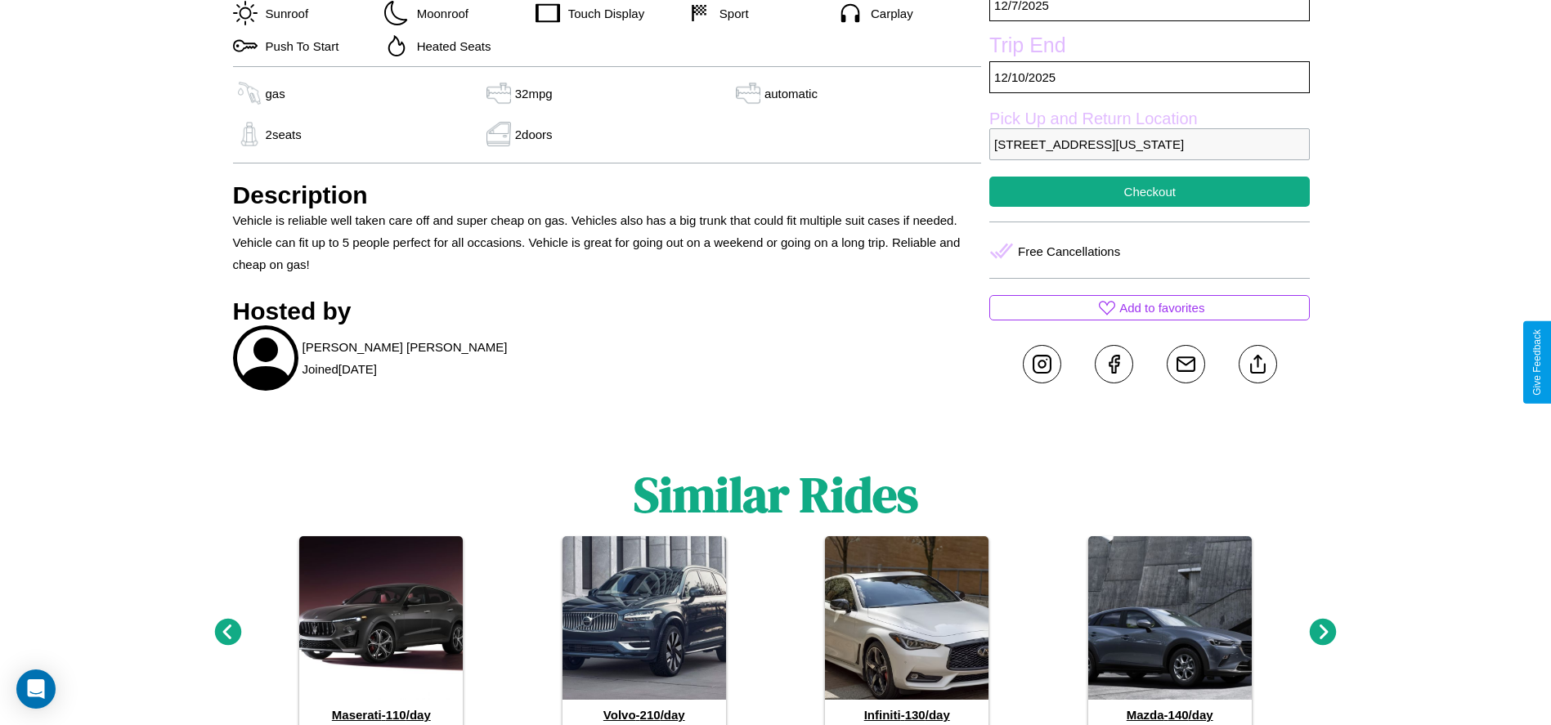
scroll to position [836, 0]
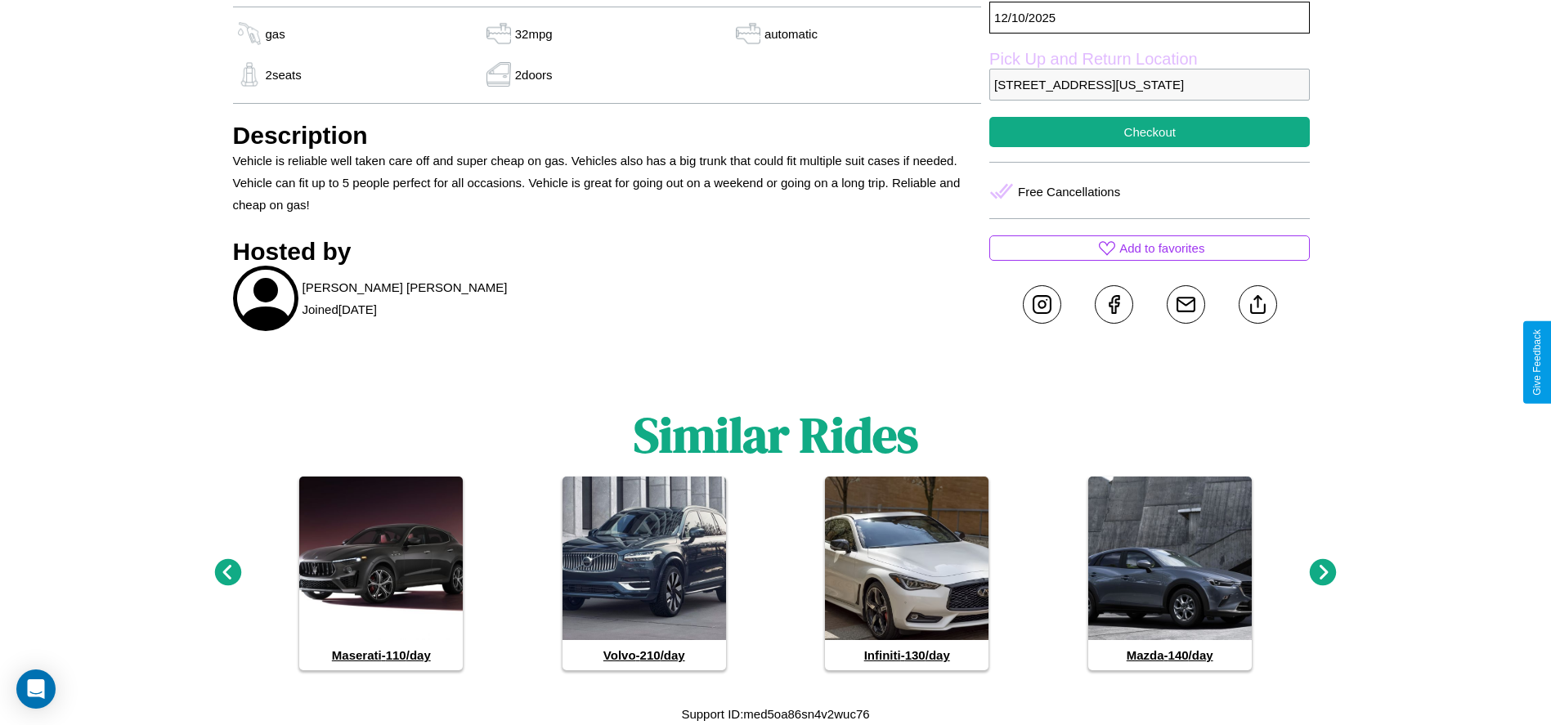
click at [227, 573] on icon at bounding box center [227, 572] width 27 height 27
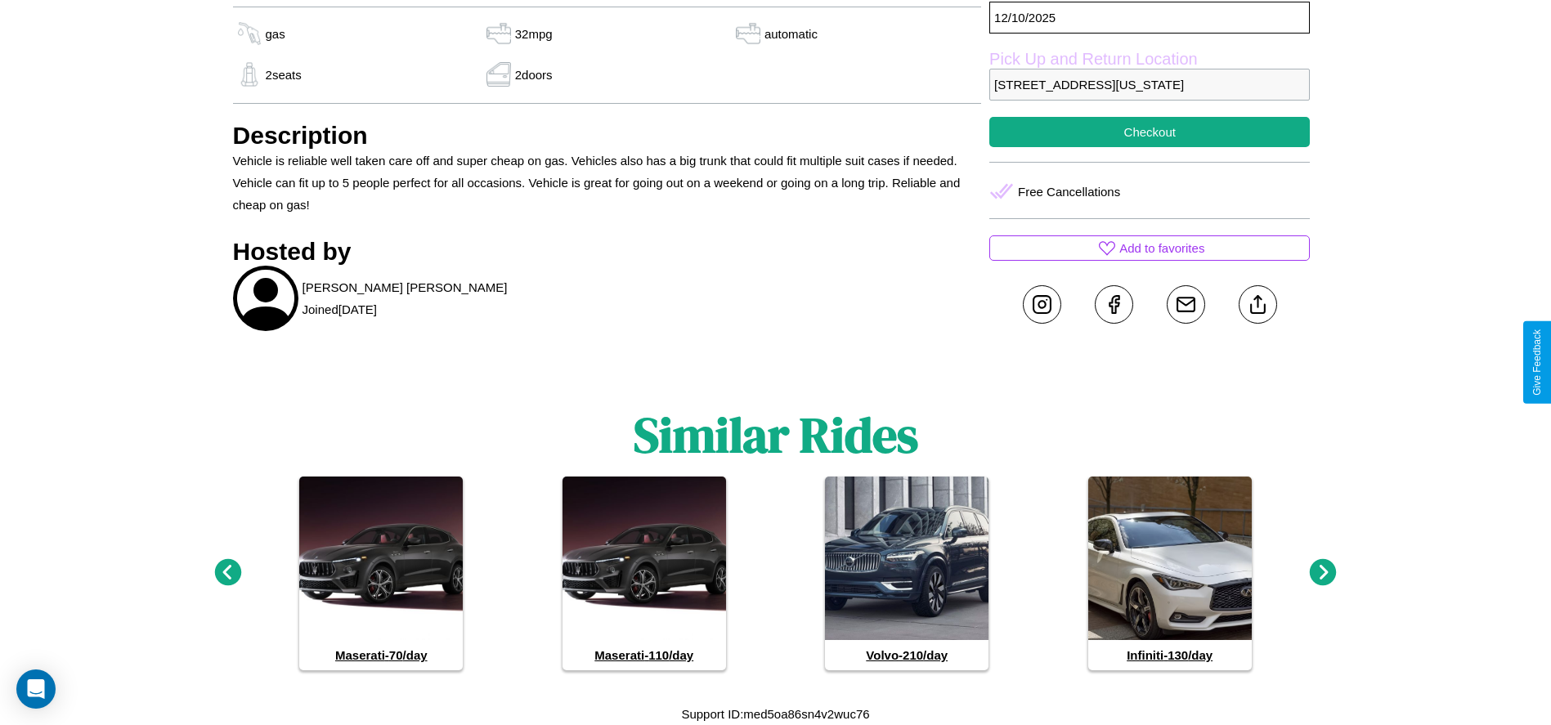
click at [1323, 573] on icon at bounding box center [1323, 572] width 27 height 27
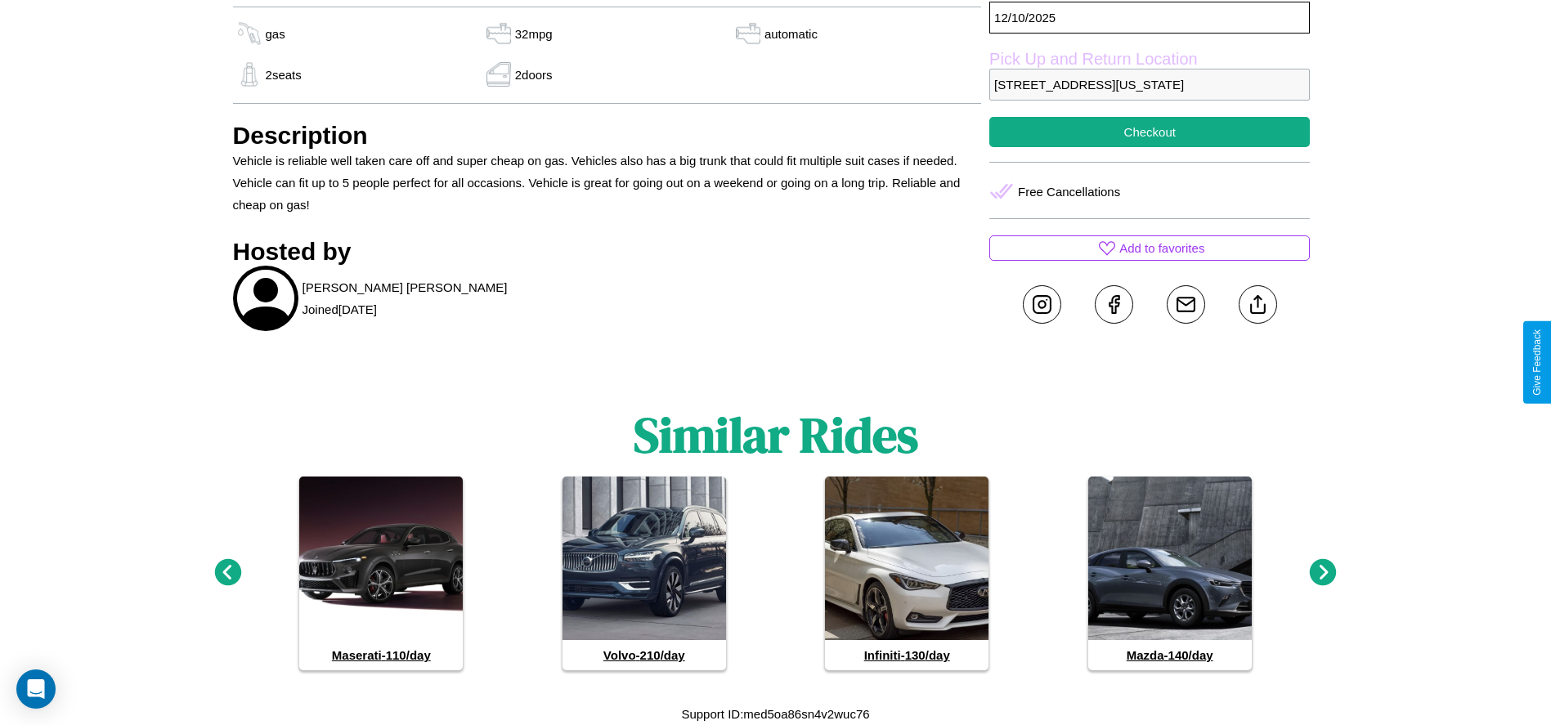
click at [1323, 573] on icon at bounding box center [1323, 572] width 27 height 27
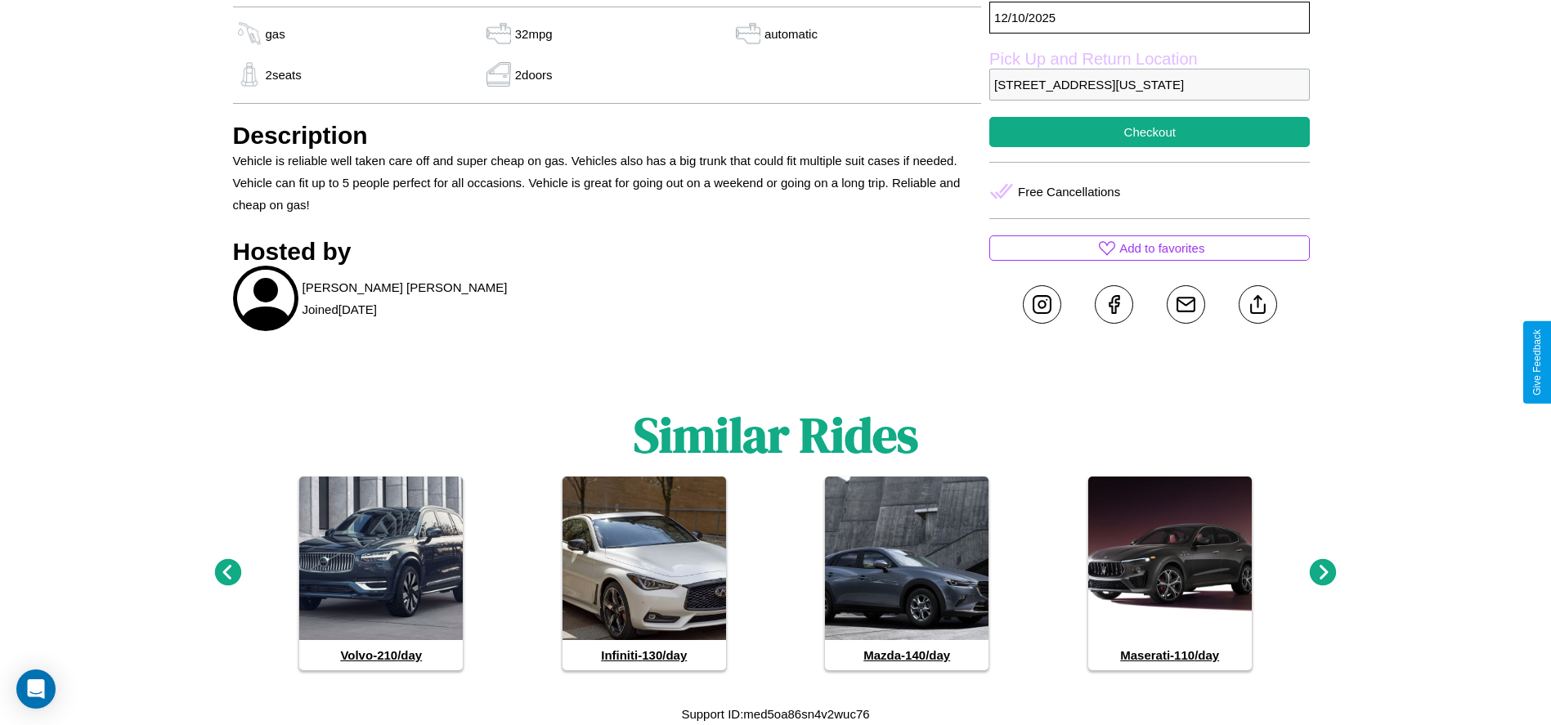
click at [1323, 573] on icon at bounding box center [1323, 572] width 27 height 27
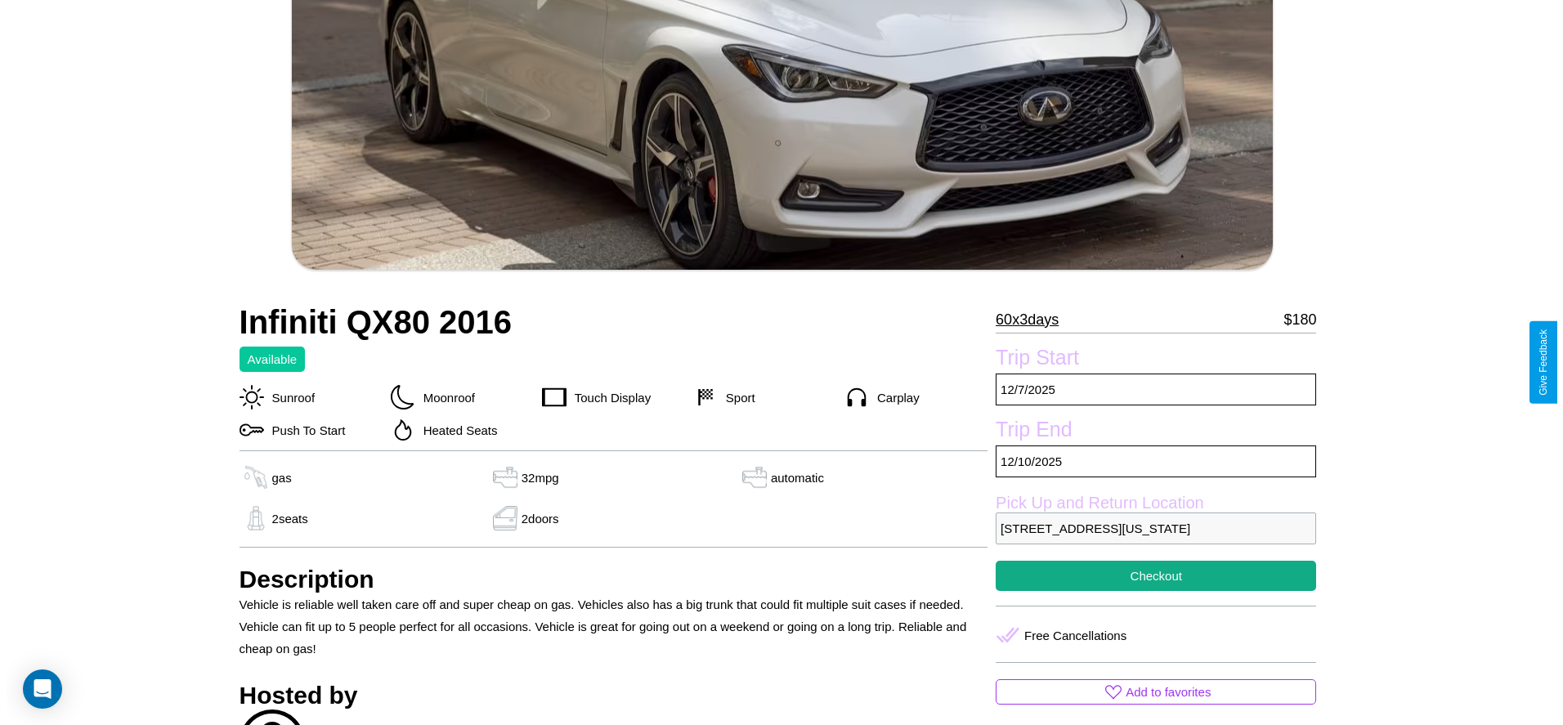
scroll to position [397, 0]
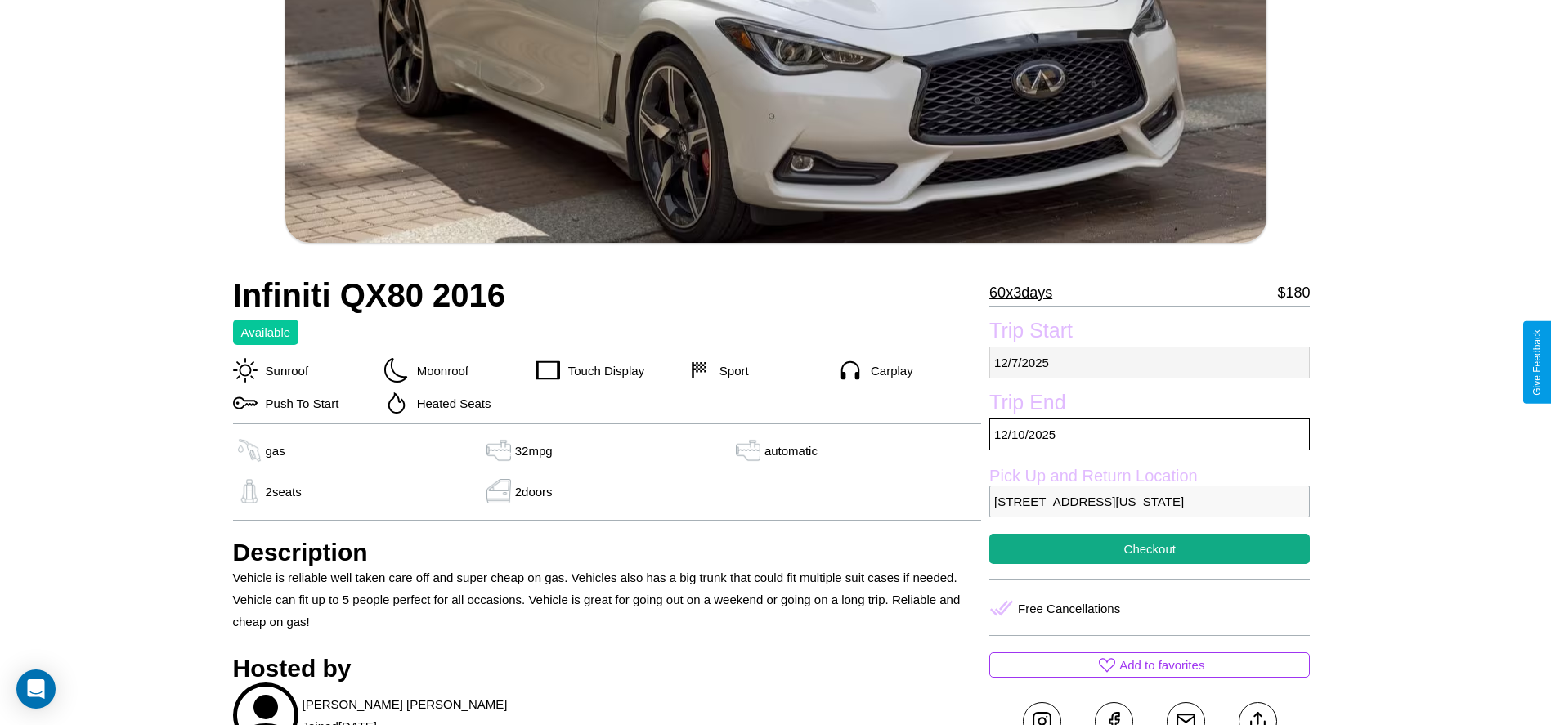
click at [1150, 362] on p "12 / 7 / 2025" at bounding box center [1149, 363] width 321 height 32
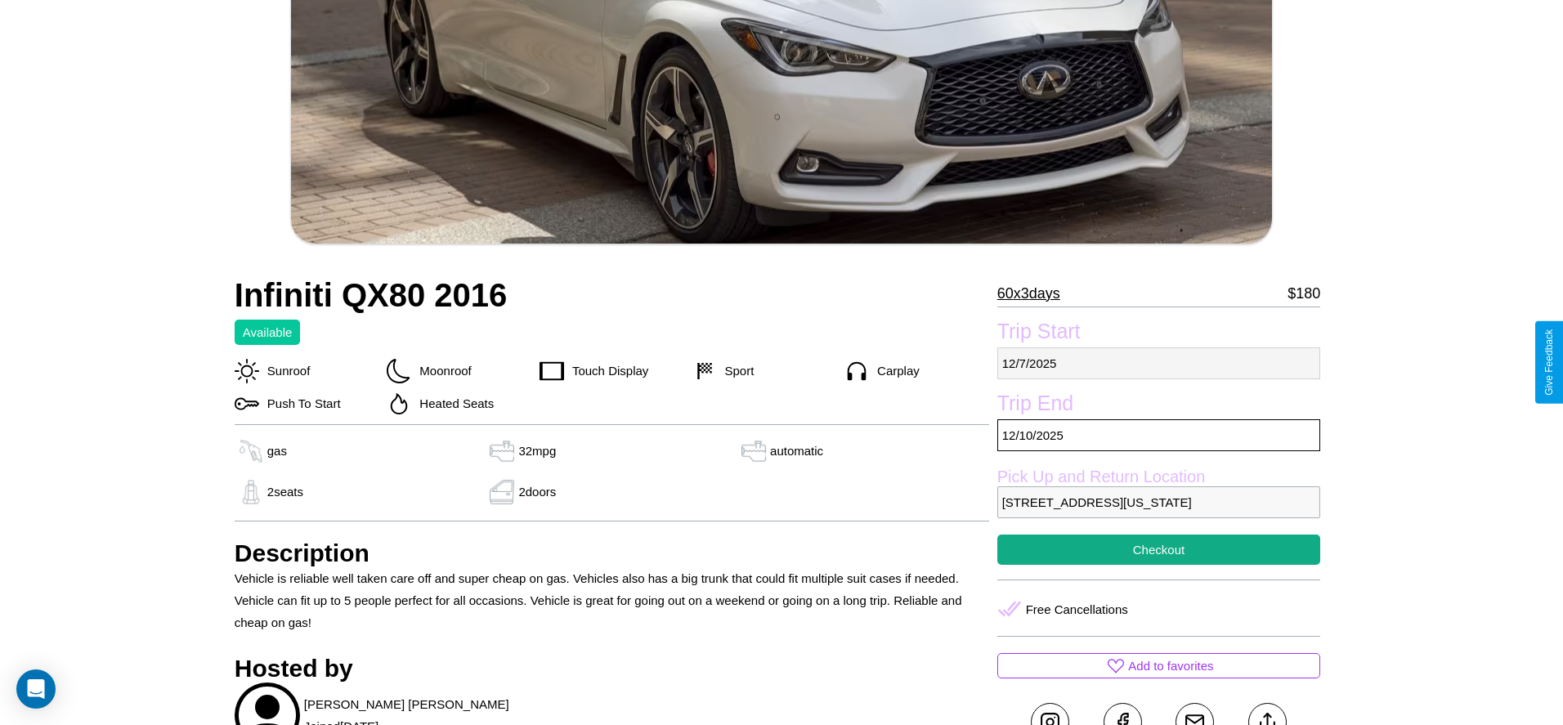
select select "*"
select select "****"
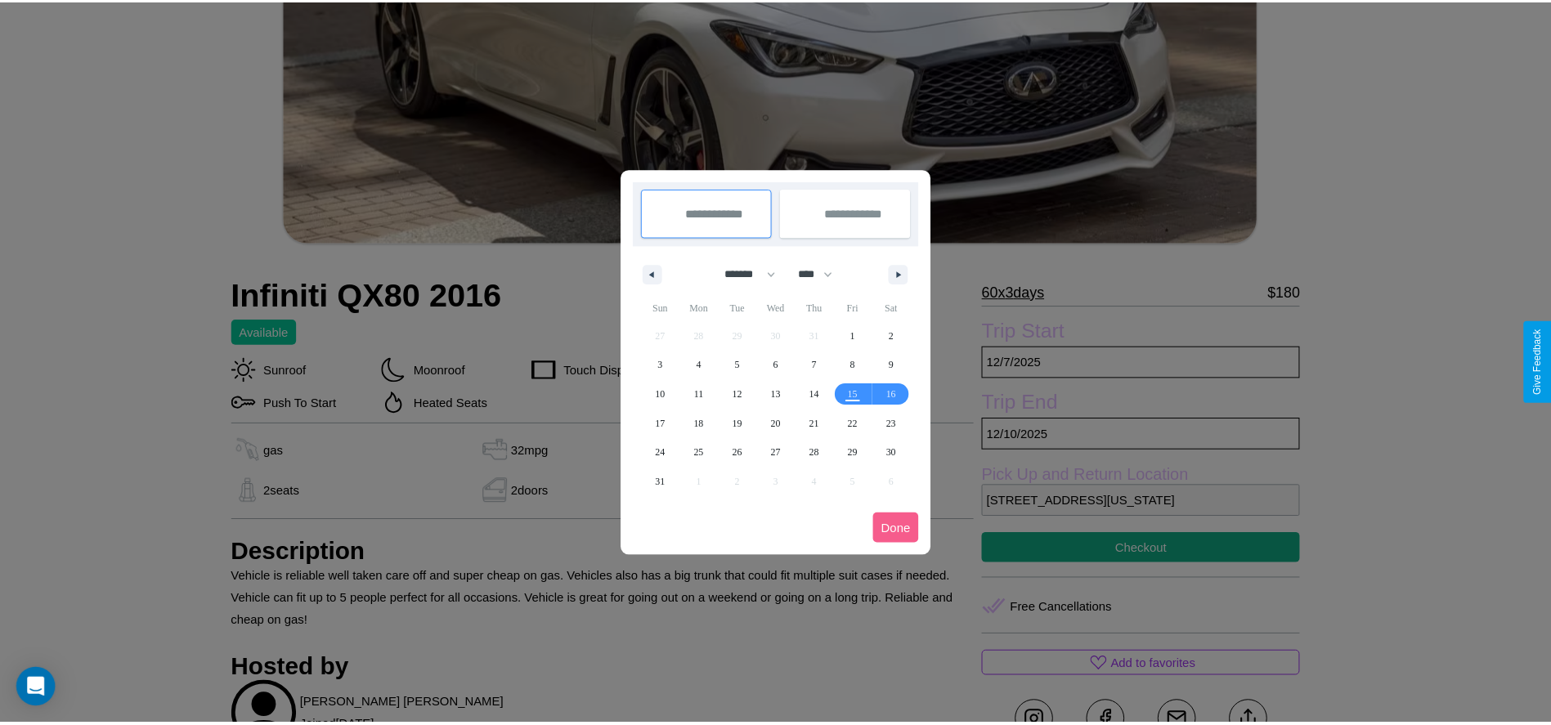
scroll to position [0, 0]
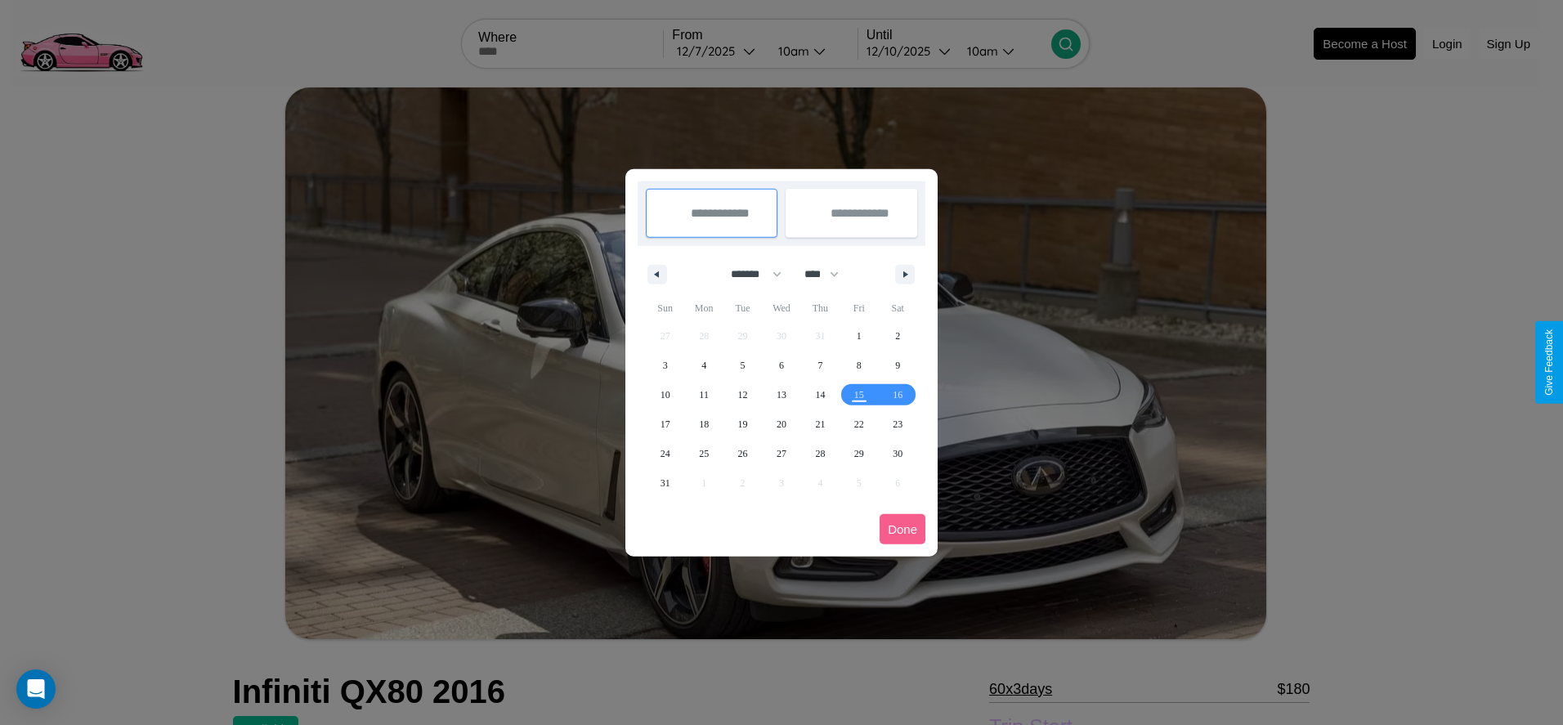
click at [718, 51] on div at bounding box center [781, 362] width 1563 height 725
